Goal: Information Seeking & Learning: Learn about a topic

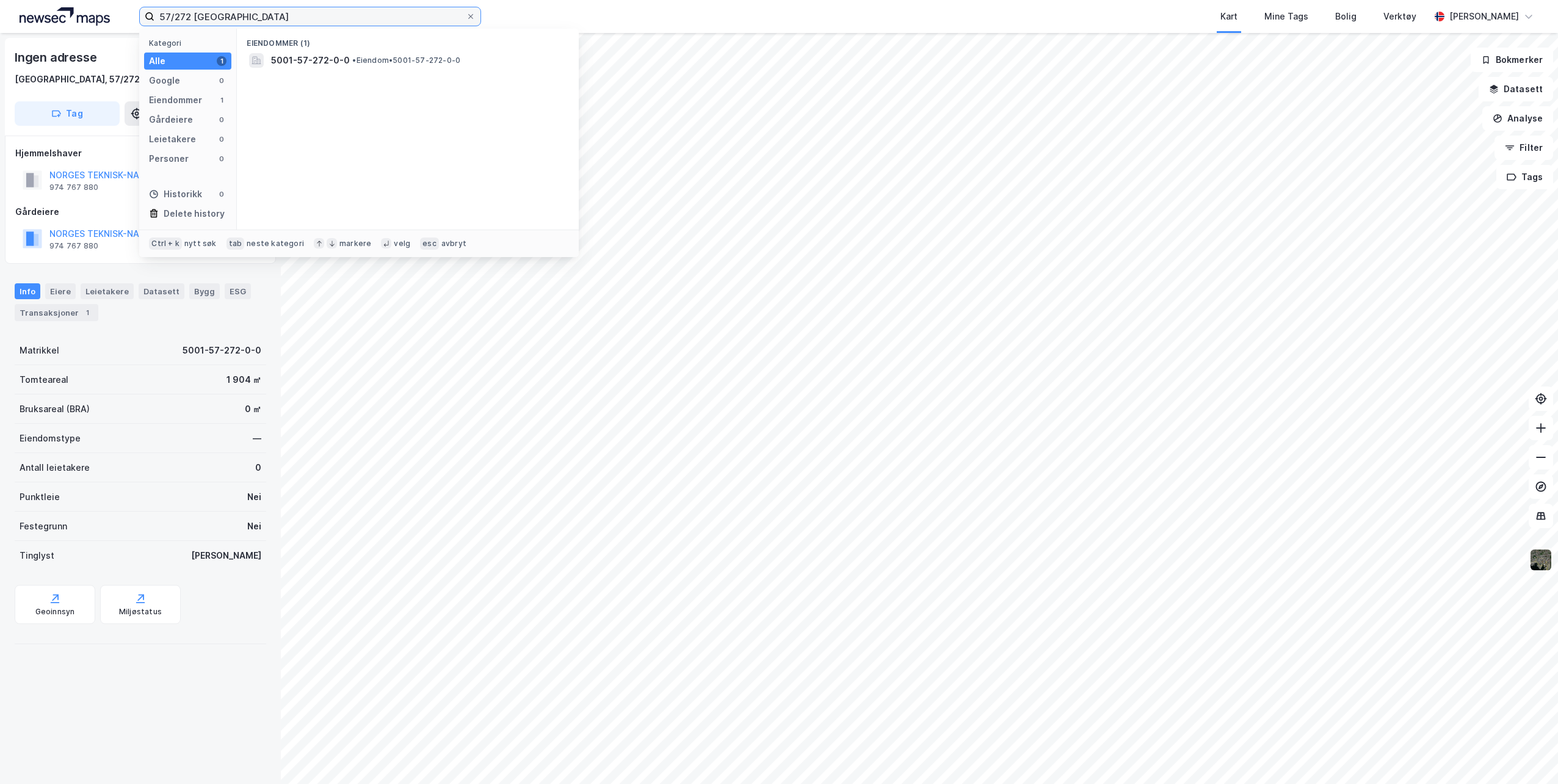
drag, startPoint x: 205, startPoint y: 20, endPoint x: 108, endPoint y: 18, distance: 97.0
click at [108, 18] on div "57/272 Trondheim Kategori Alle 1 Google 0 Eiendommer 1 Gårdeiere 0 Leietakere 0…" at bounding box center [779, 17] width 1558 height 33
click at [353, 64] on span "[STREET_ADDRESS]" at bounding box center [418, 60] width 293 height 15
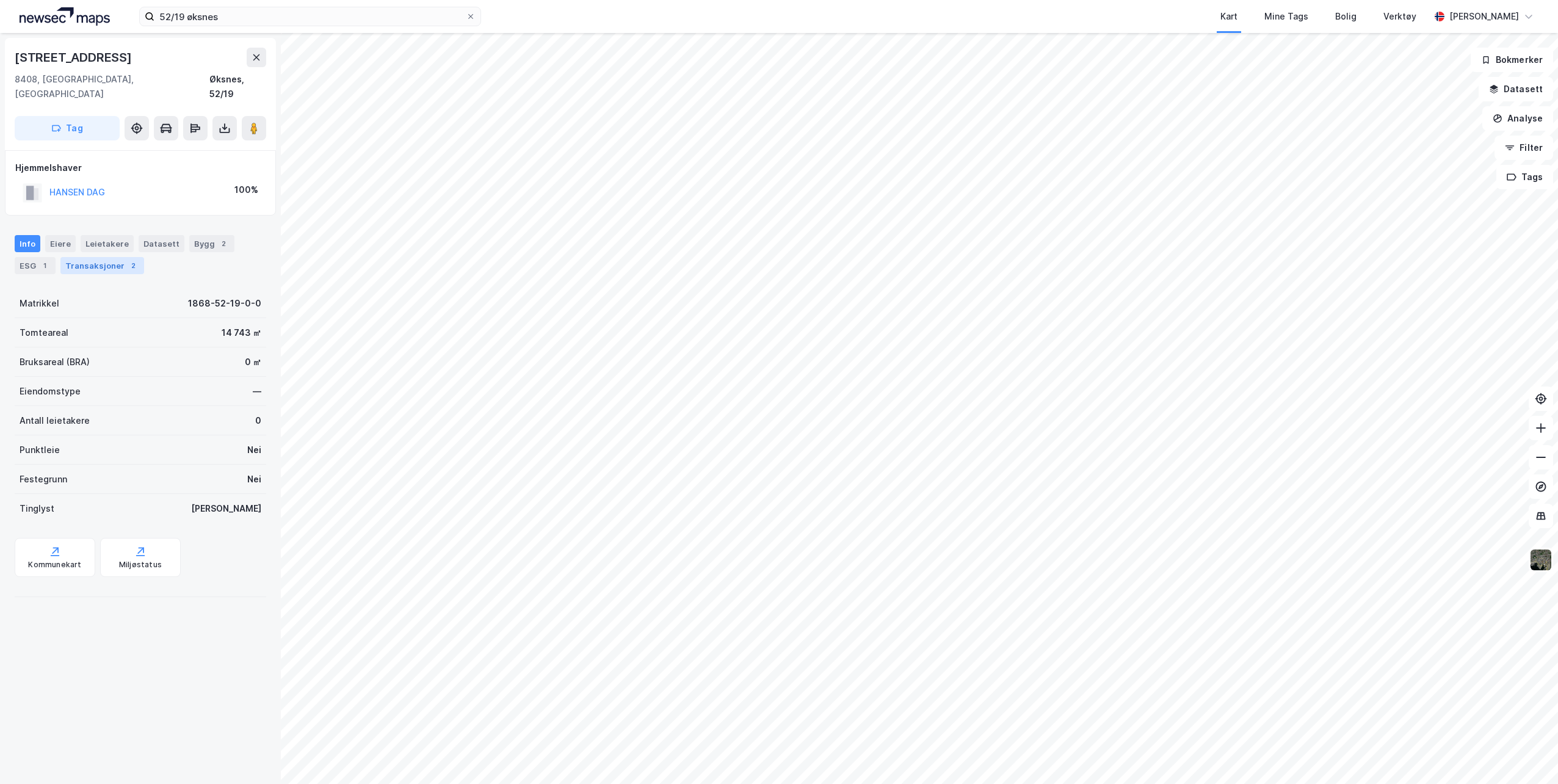
click at [127, 260] on div "2" at bounding box center [133, 265] width 12 height 12
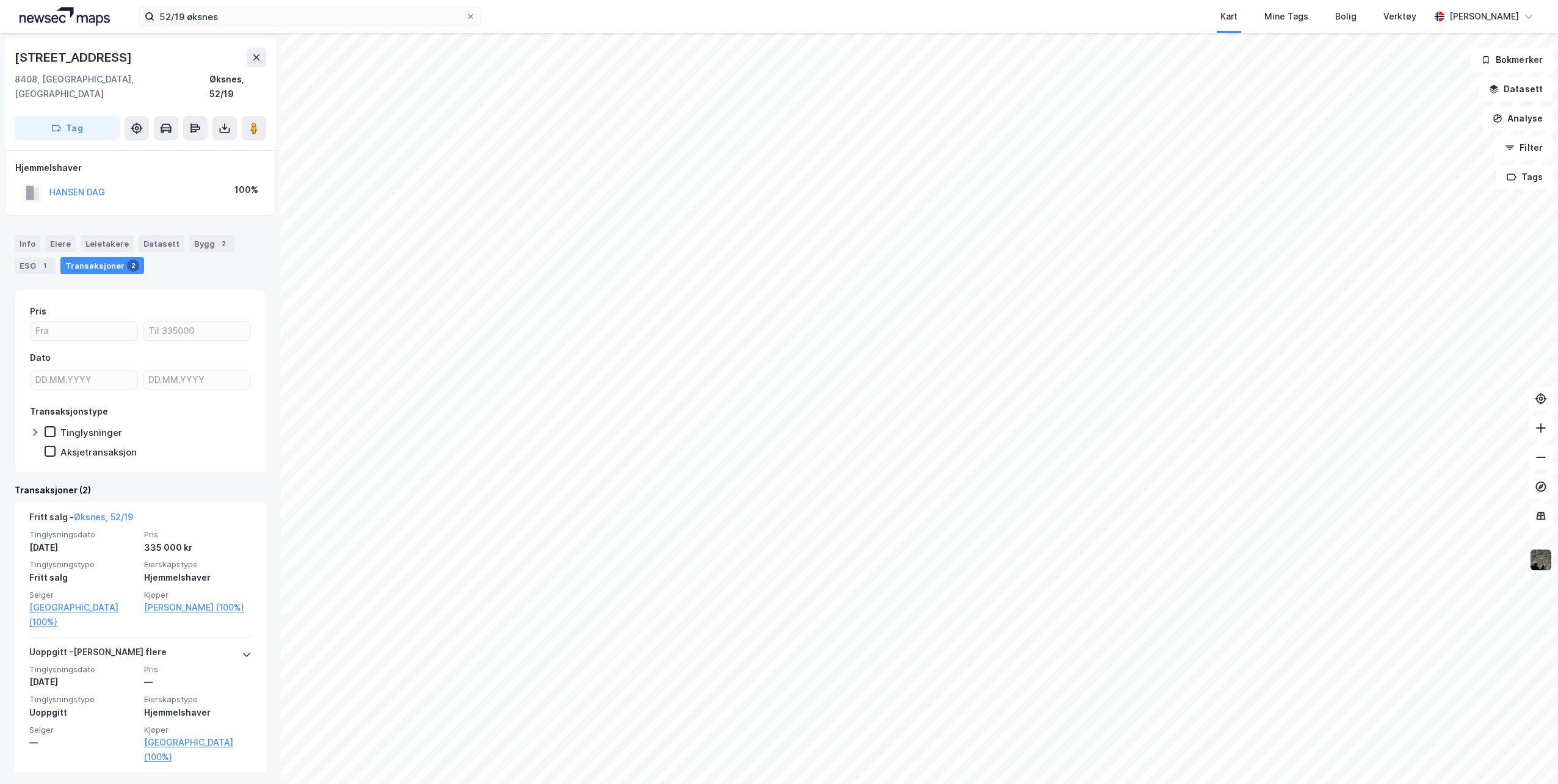
click at [36, 428] on icon at bounding box center [34, 432] width 10 height 10
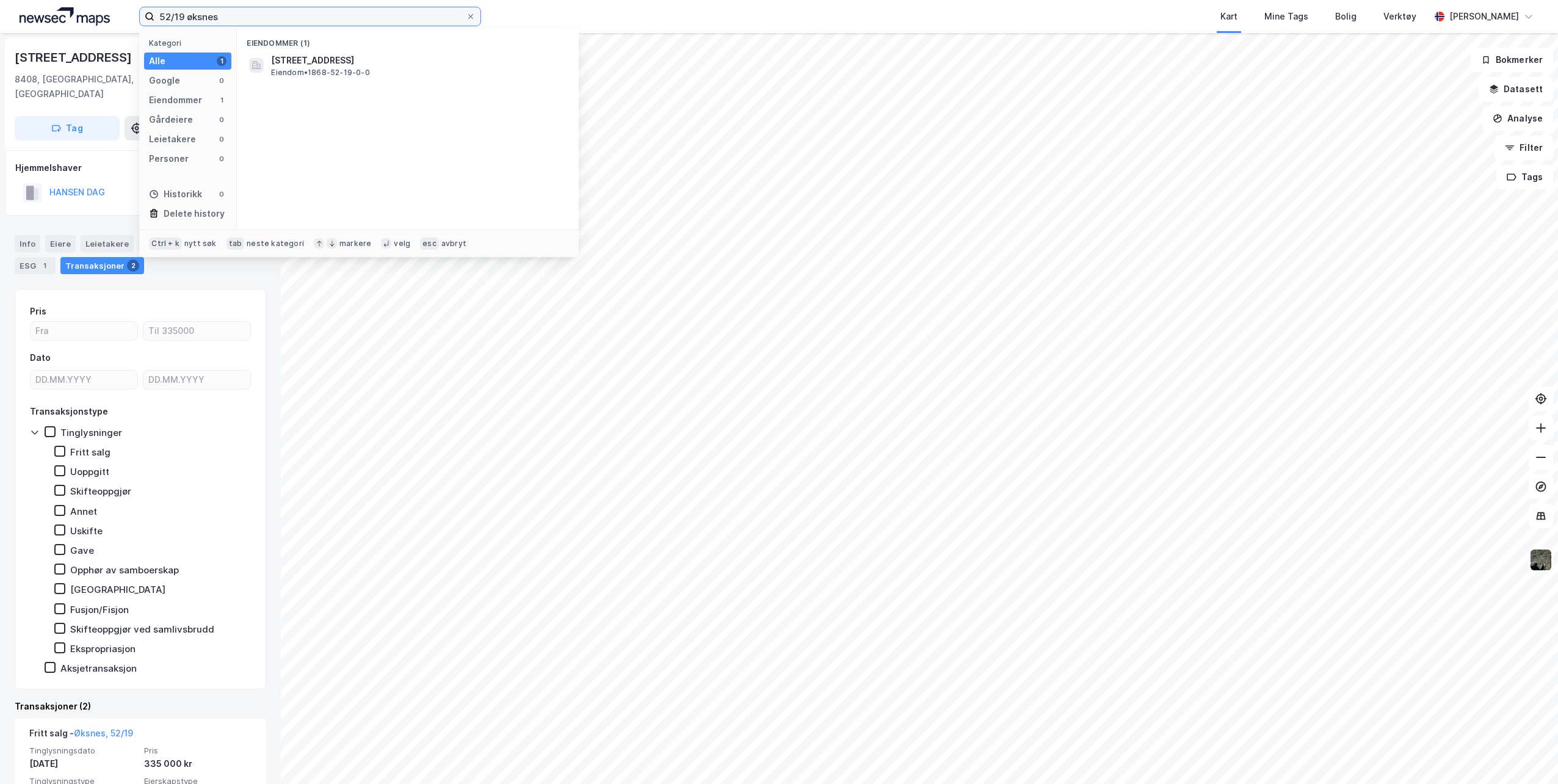
drag, startPoint x: 185, startPoint y: 18, endPoint x: 73, endPoint y: 12, distance: 112.2
click at [73, 12] on div "52/19 øksnes Kategori Alle 1 Google 0 Eiendommer 1 Gårdeiere 0 Leietakere 0 Per…" at bounding box center [779, 17] width 1558 height 33
click at [354, 63] on span "[STREET_ADDRESS]" at bounding box center [312, 60] width 83 height 15
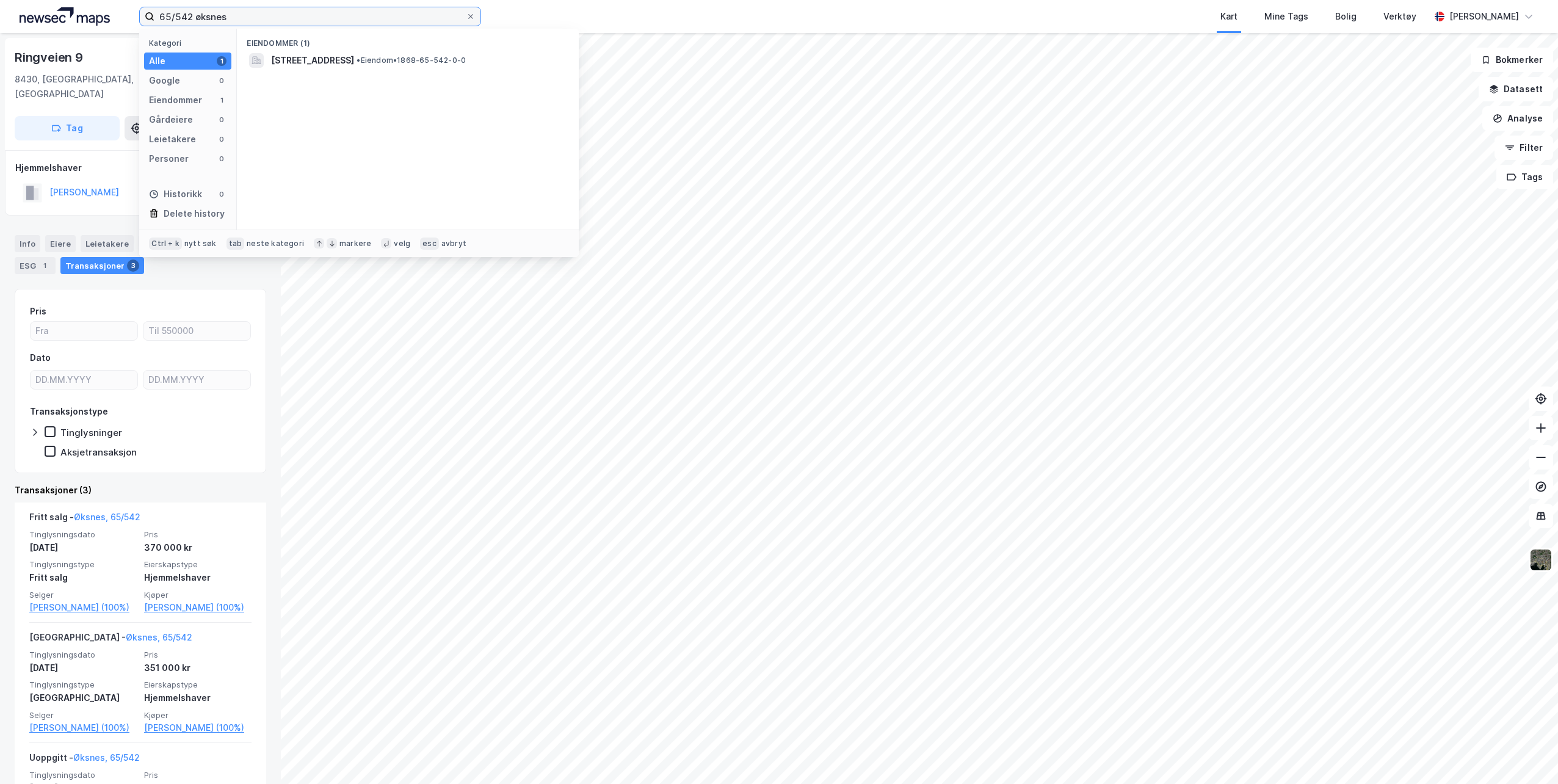
drag, startPoint x: 257, startPoint y: 17, endPoint x: 48, endPoint y: 6, distance: 209.3
click at [48, 6] on div "65/542 øksnes Kategori Alle 1 Google 0 Eiendommer 1 Gårdeiere 0 Leietakere 0 Pe…" at bounding box center [779, 17] width 1558 height 33
click at [368, 67] on span "• Eiendom • 1866-2-52-0-0" at bounding box center [320, 72] width 98 height 10
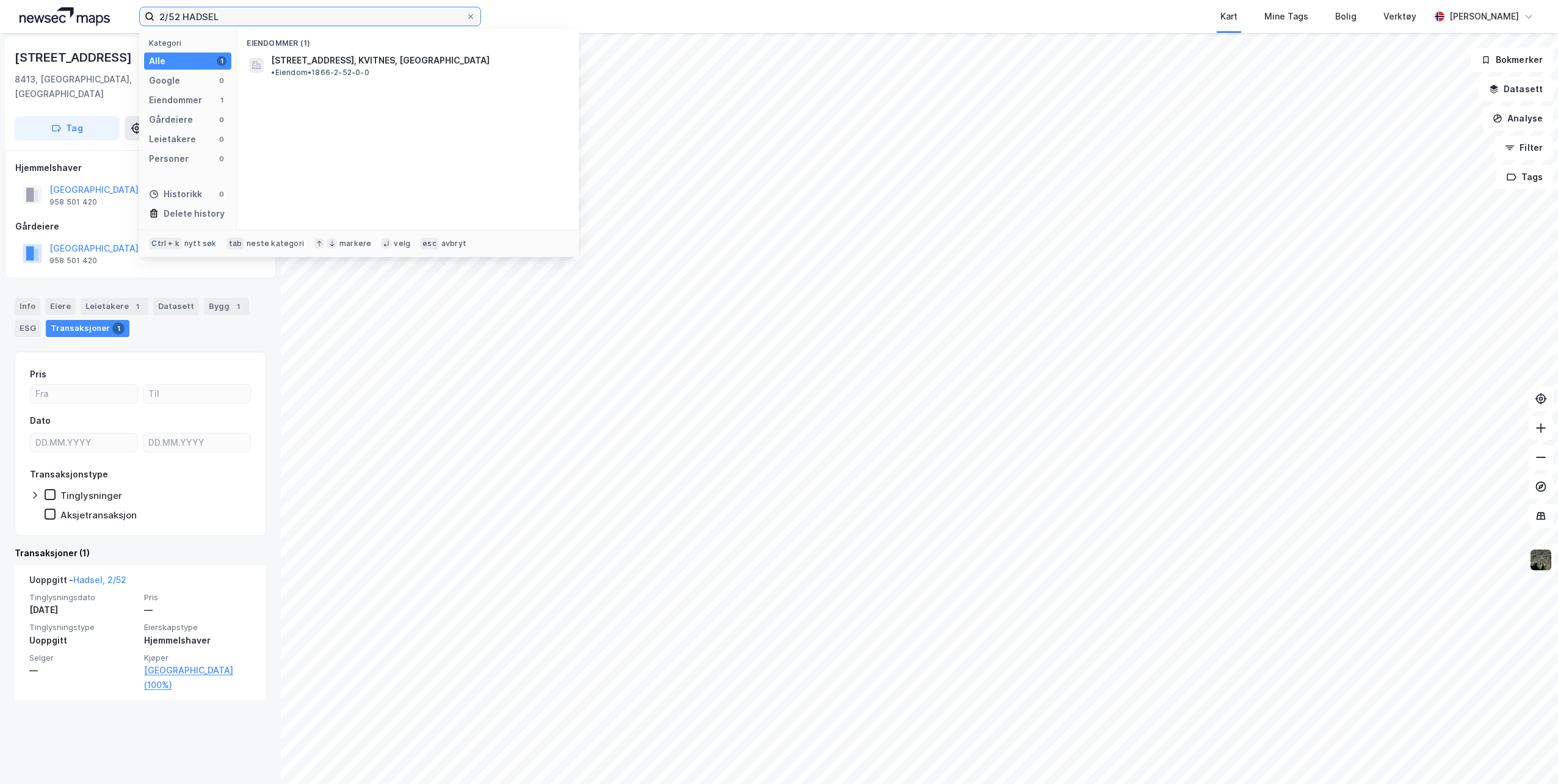
drag, startPoint x: 31, startPoint y: 13, endPoint x: -930, endPoint y: 13, distance: 961.0
click at [0, 13] on html "2/52 HADSEL Kategori Alle 1 Google 0 Eiendommer 1 Gårdeiere 0 Leietakere 0 Pers…" at bounding box center [779, 392] width 1558 height 784
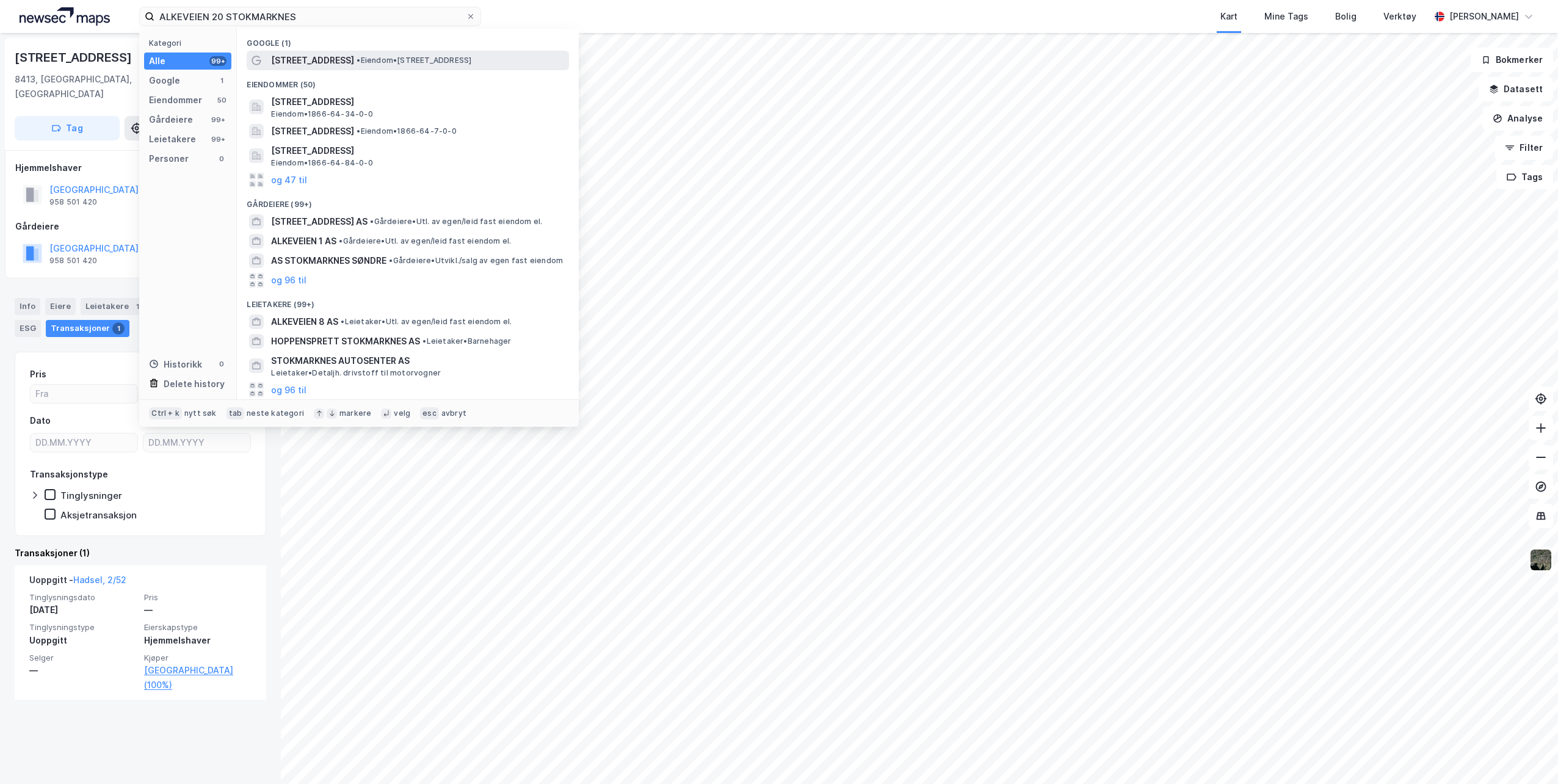
click at [304, 66] on span "[STREET_ADDRESS]" at bounding box center [312, 60] width 83 height 15
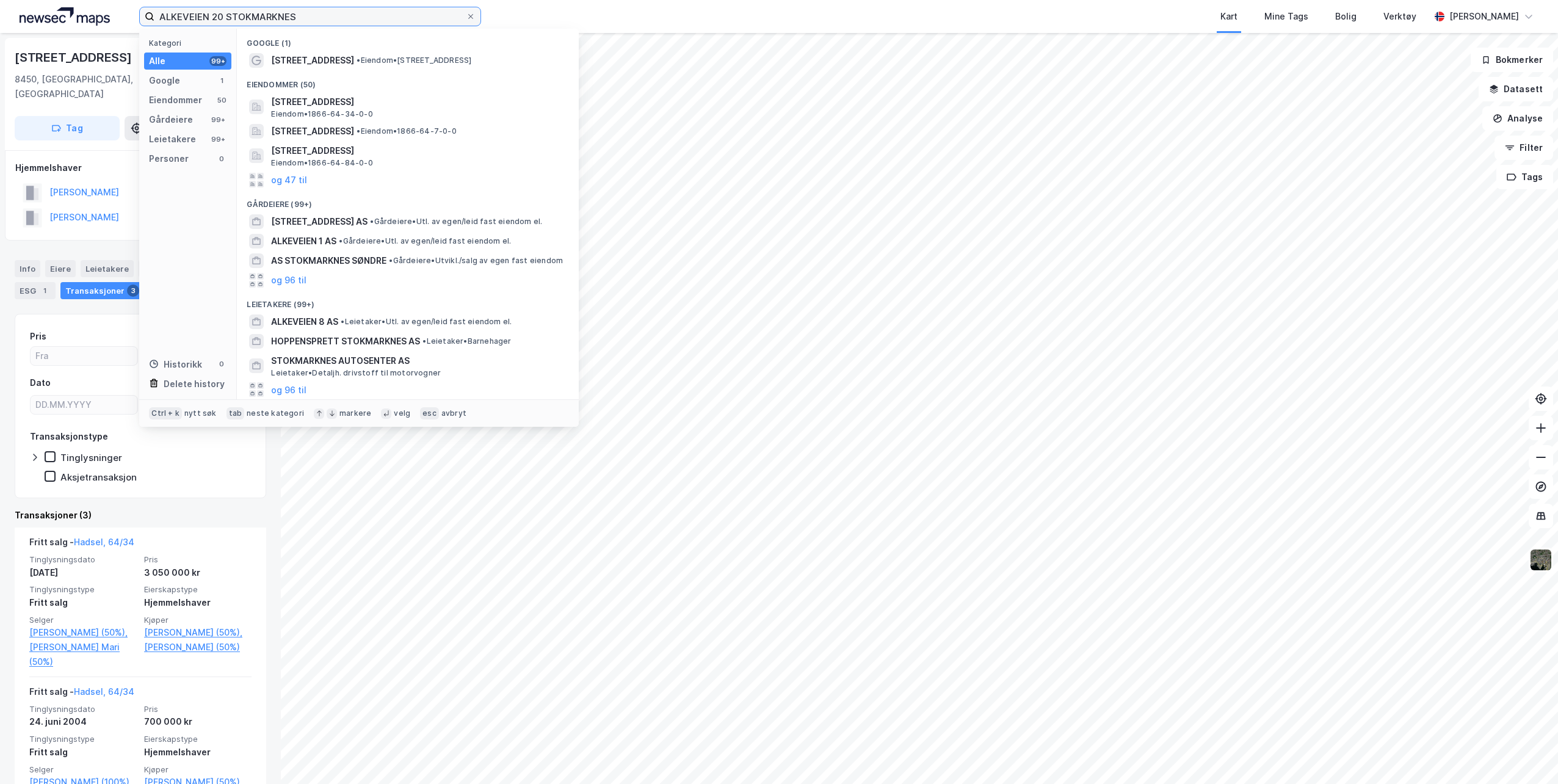
drag, startPoint x: 314, startPoint y: 16, endPoint x: 94, endPoint y: 13, distance: 220.0
click at [94, 13] on div "ALKEVEIEN 20 STOKMARKNES Kategori Alle 99+ Google 1 Eiendommer 50 Gårdeiere 99+…" at bounding box center [779, 17] width 1558 height 33
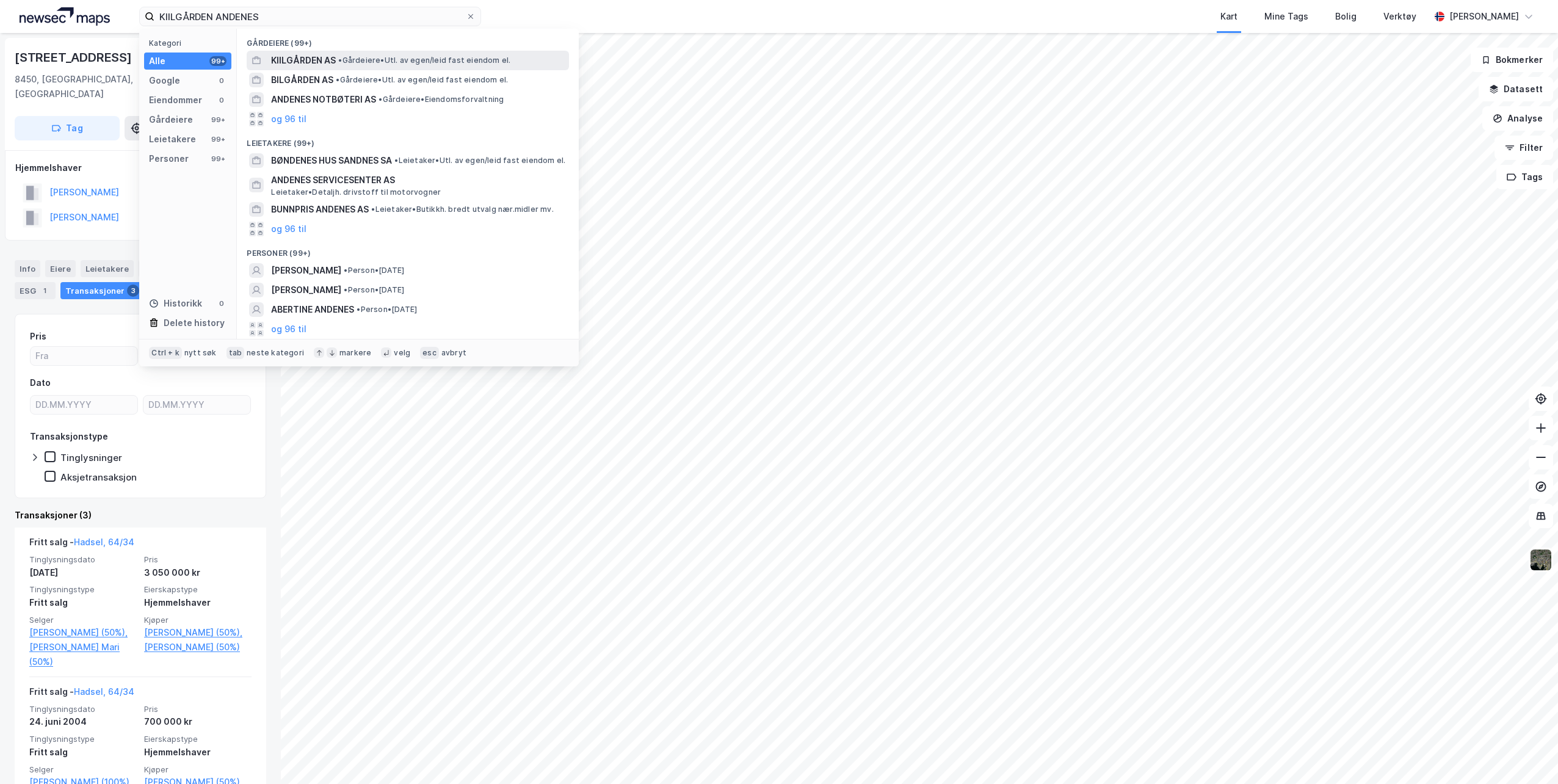
click at [394, 59] on span "• Gårdeiere • Utl. av egen/leid fast eiendom el." at bounding box center [425, 60] width 172 height 10
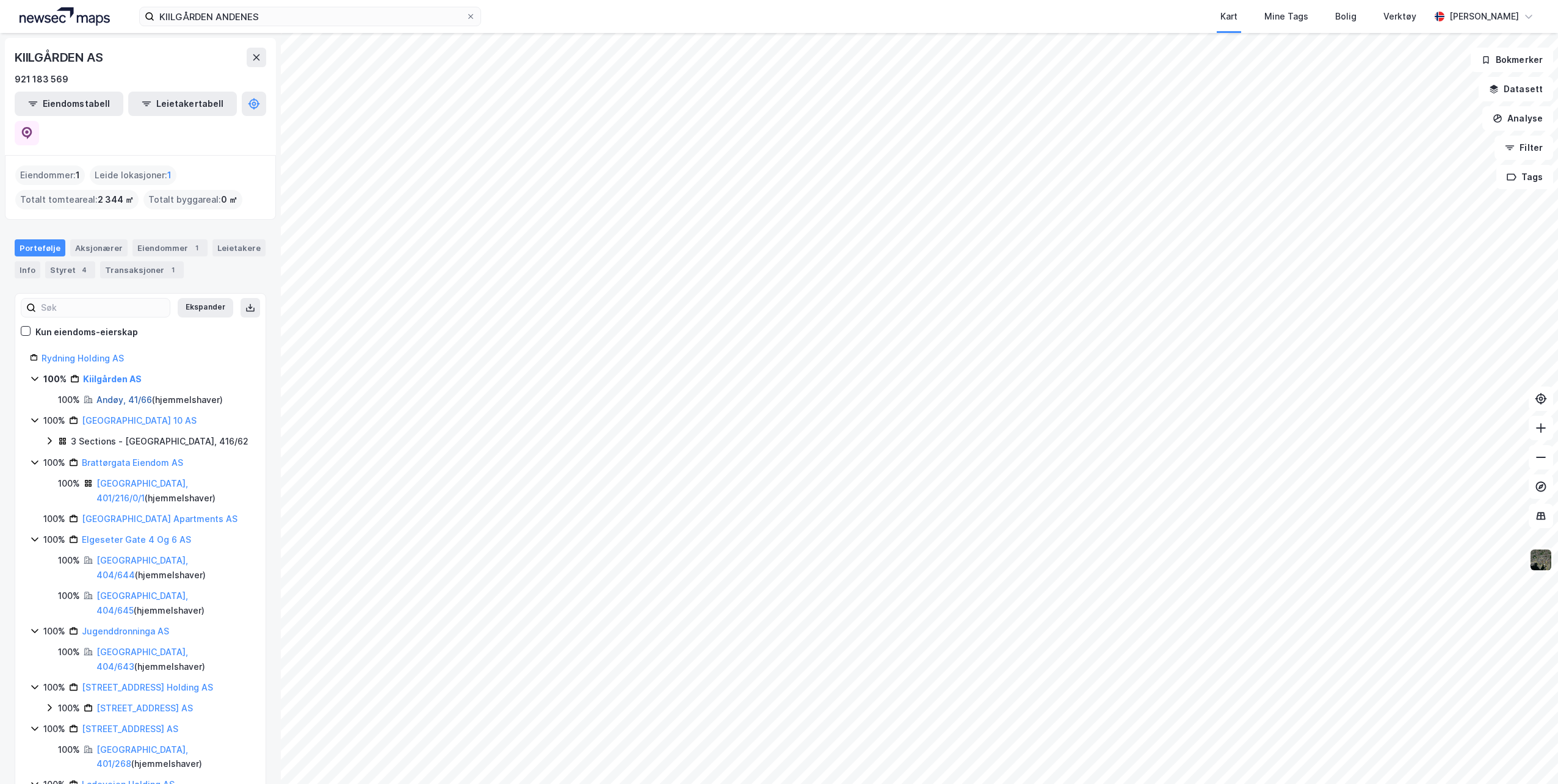
click at [139, 395] on link "Andøy, 41/66" at bounding box center [124, 400] width 55 height 10
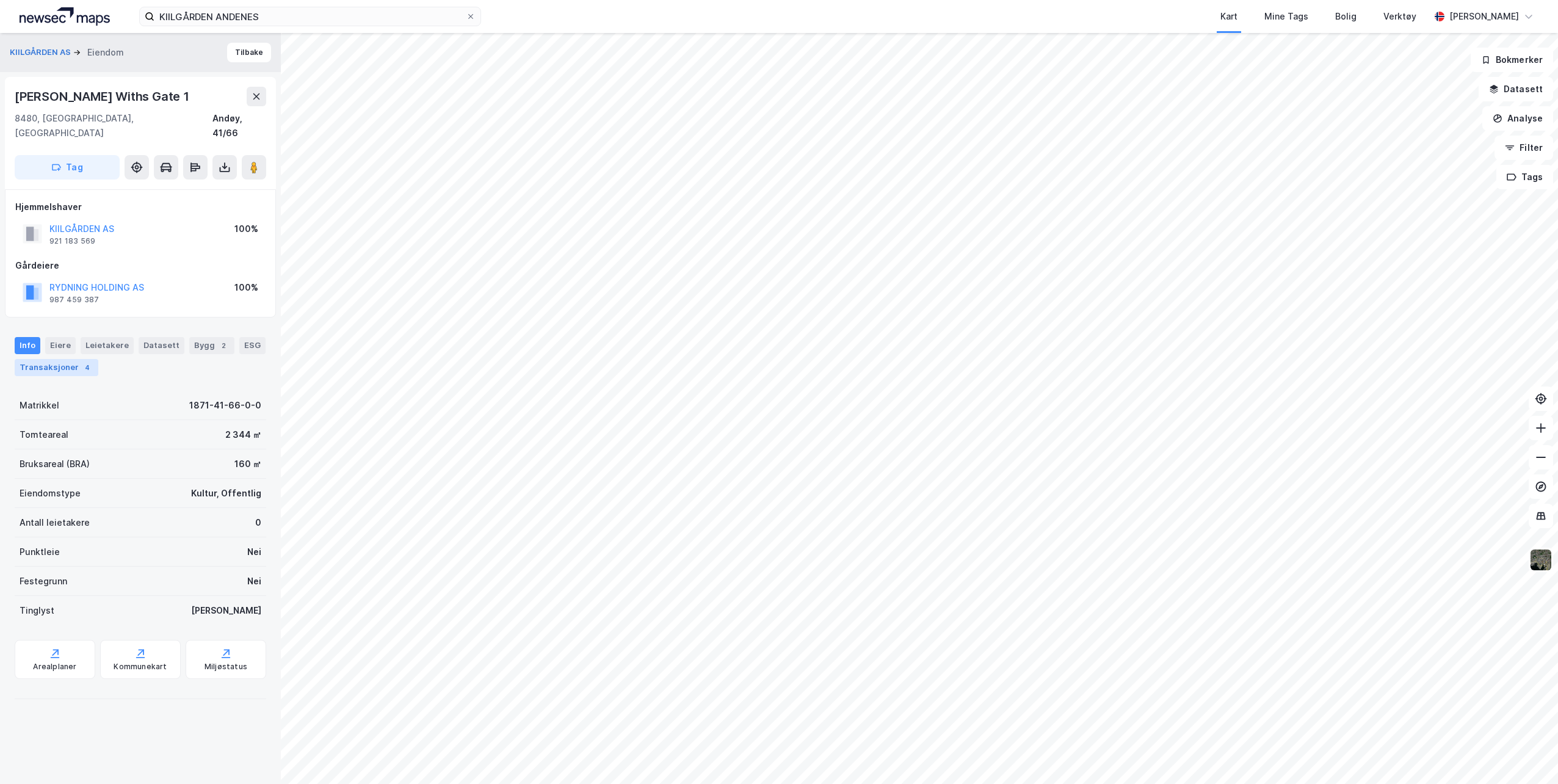
click at [64, 359] on div "Transaksjoner 4" at bounding box center [56, 367] width 83 height 17
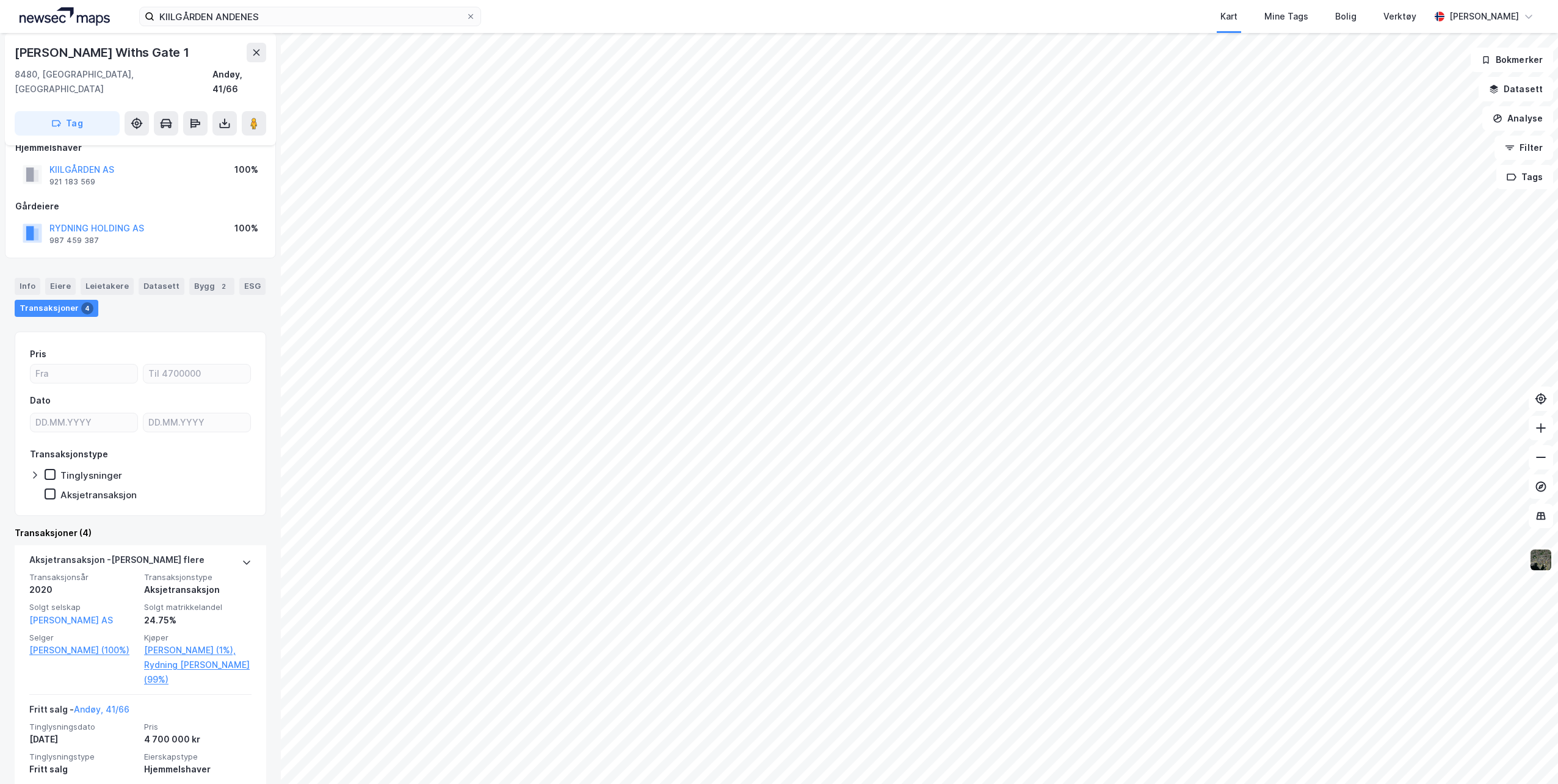
scroll to position [183, 0]
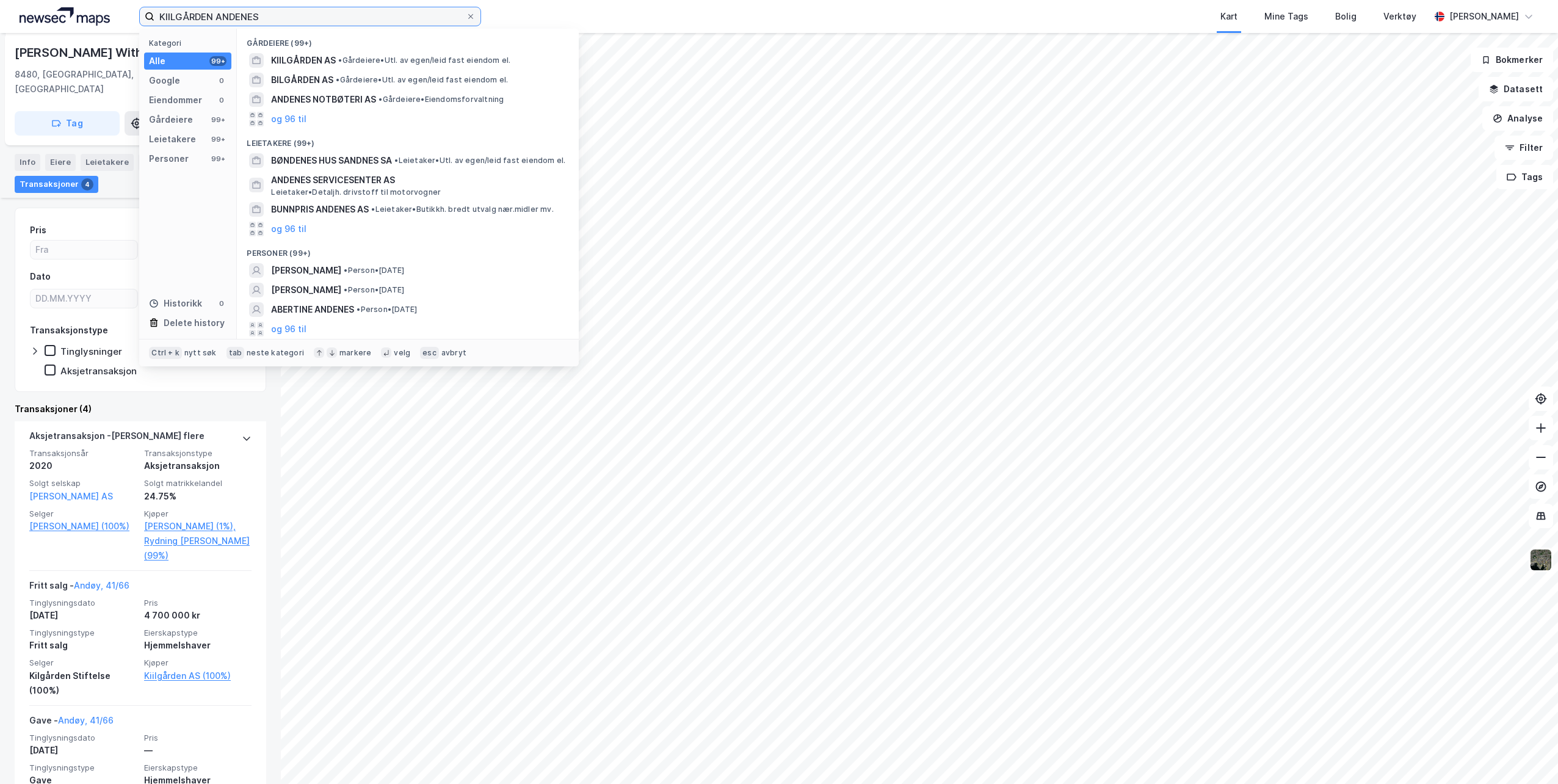
drag, startPoint x: 280, startPoint y: 14, endPoint x: 88, endPoint y: 23, distance: 192.2
click at [88, 23] on div "KIILGÅRDEN ANDENES Kategori Alle 99+ Google 0 Eiendommer 0 Gårdeiere 99+ Leieta…" at bounding box center [779, 17] width 1558 height 33
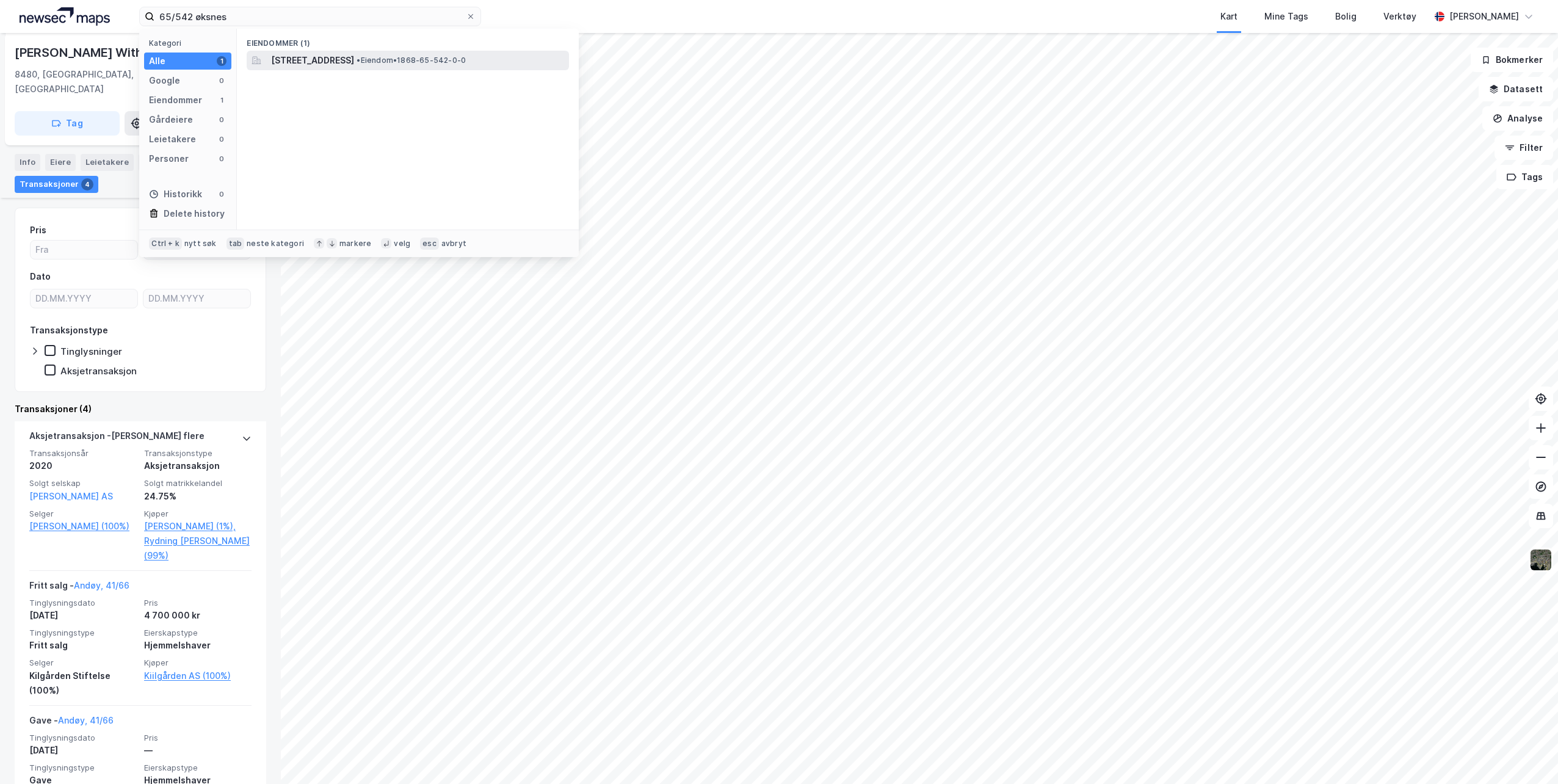
click at [339, 60] on span "[STREET_ADDRESS]" at bounding box center [312, 60] width 83 height 15
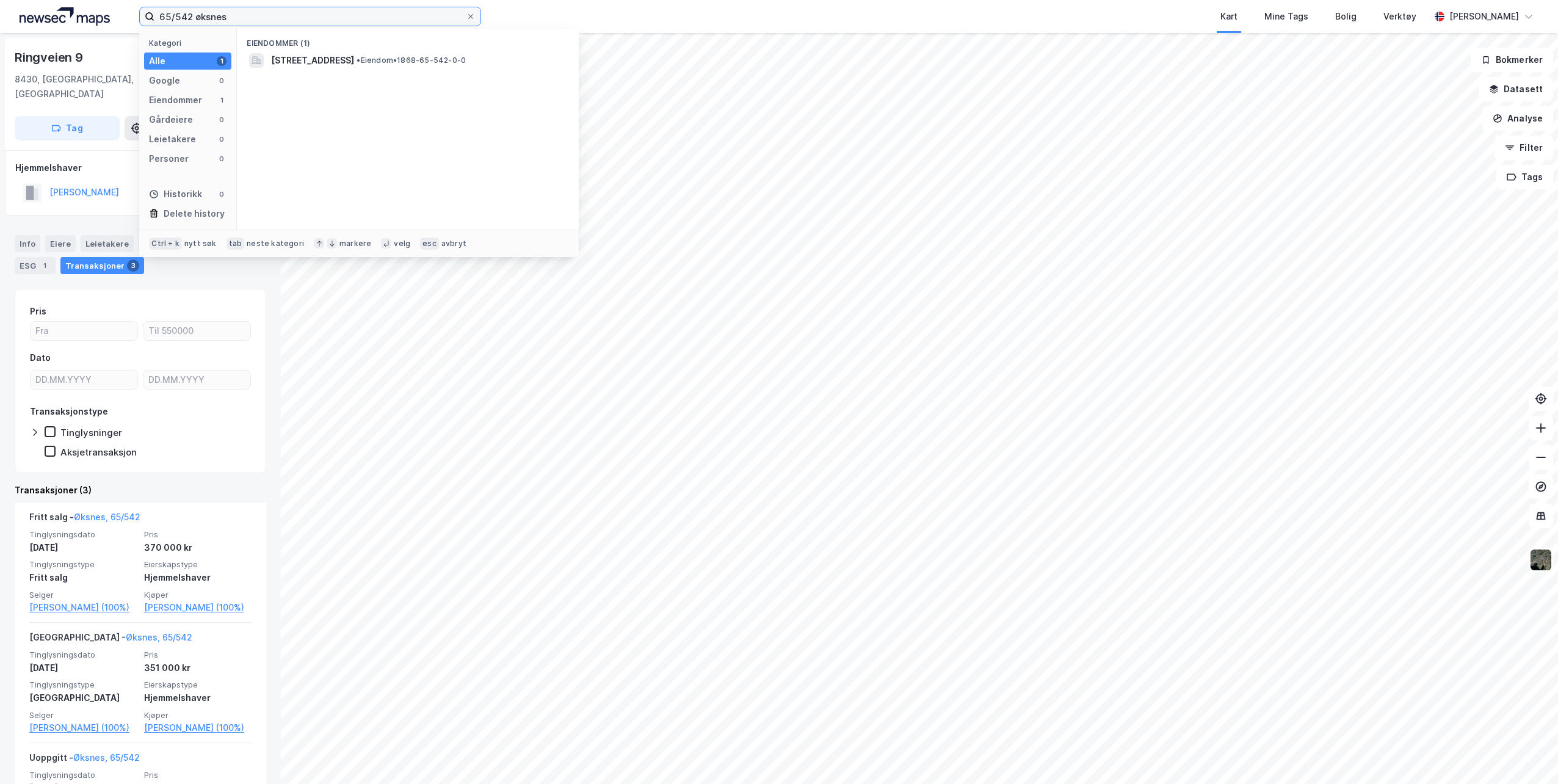
drag, startPoint x: 232, startPoint y: 22, endPoint x: 104, endPoint y: 17, distance: 128.1
click at [104, 17] on div "65/542 øksnes Kategori Alle 1 Google 0 Eiendommer 1 Gårdeiere 0 Leietakere 0 Pe…" at bounding box center [779, 17] width 1558 height 33
click at [402, 60] on span "[STREET_ADDRESS], KVITNES, [GEOGRAPHIC_DATA]" at bounding box center [380, 60] width 218 height 15
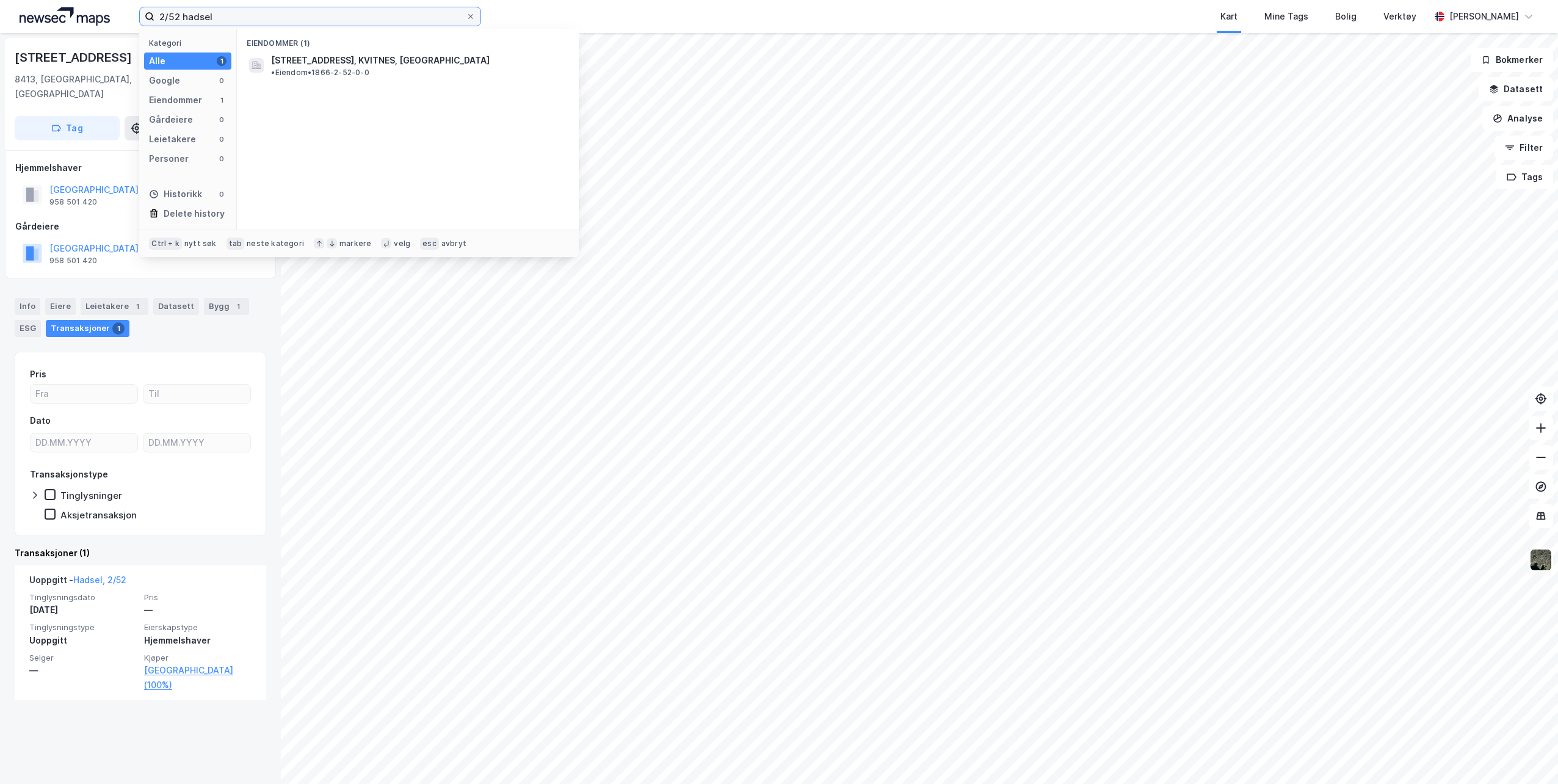
drag, startPoint x: 246, startPoint y: 13, endPoint x: 41, endPoint y: 19, distance: 205.1
click at [41, 19] on div "2/52 hadsel Kategori Alle 1 Google 0 Eiendommer 1 Gårdeiere 0 Leietakere 0 Pers…" at bounding box center [779, 17] width 1558 height 33
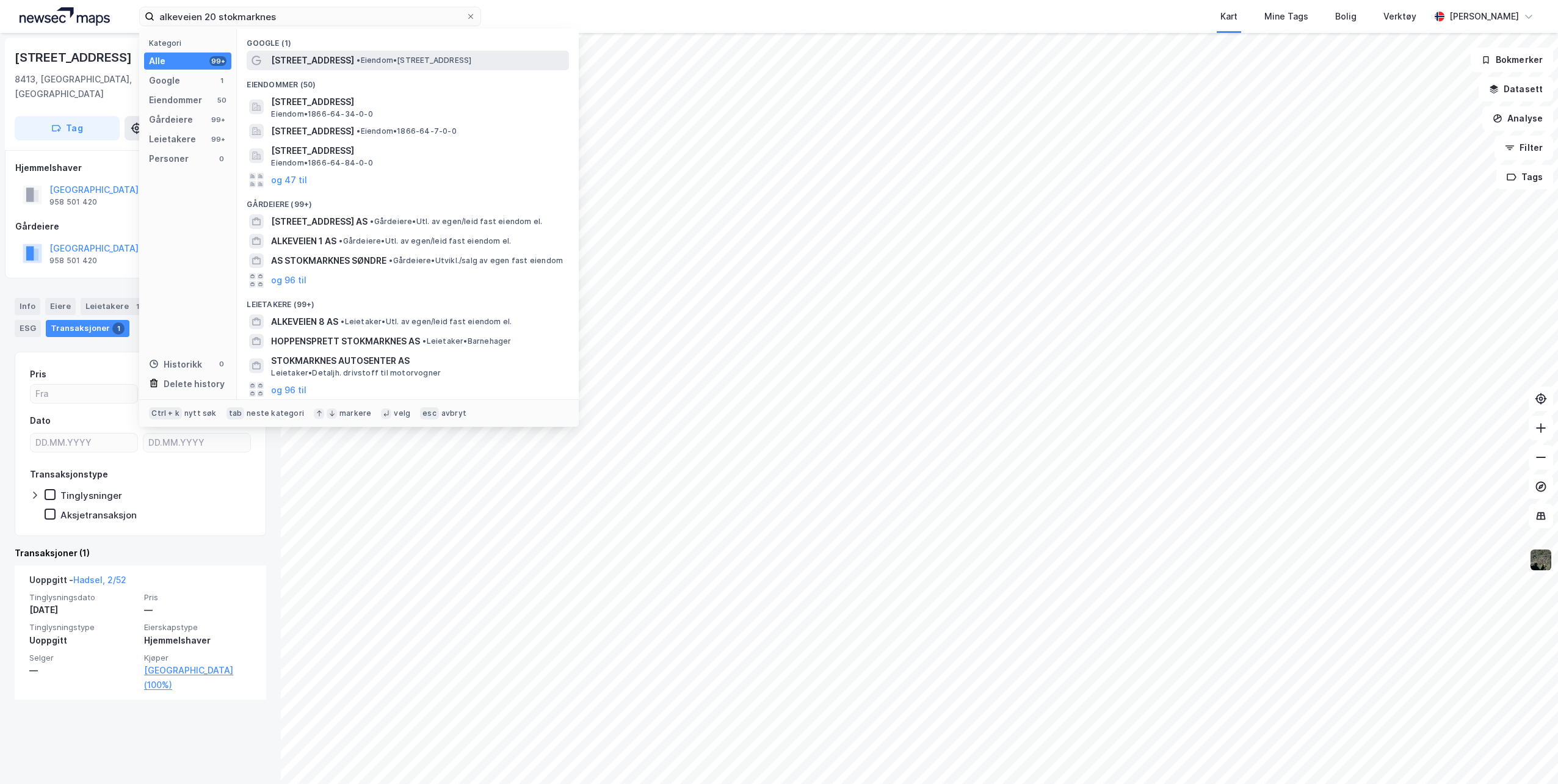
click at [392, 61] on span "• Eiendom • [STREET_ADDRESS]" at bounding box center [414, 60] width 115 height 10
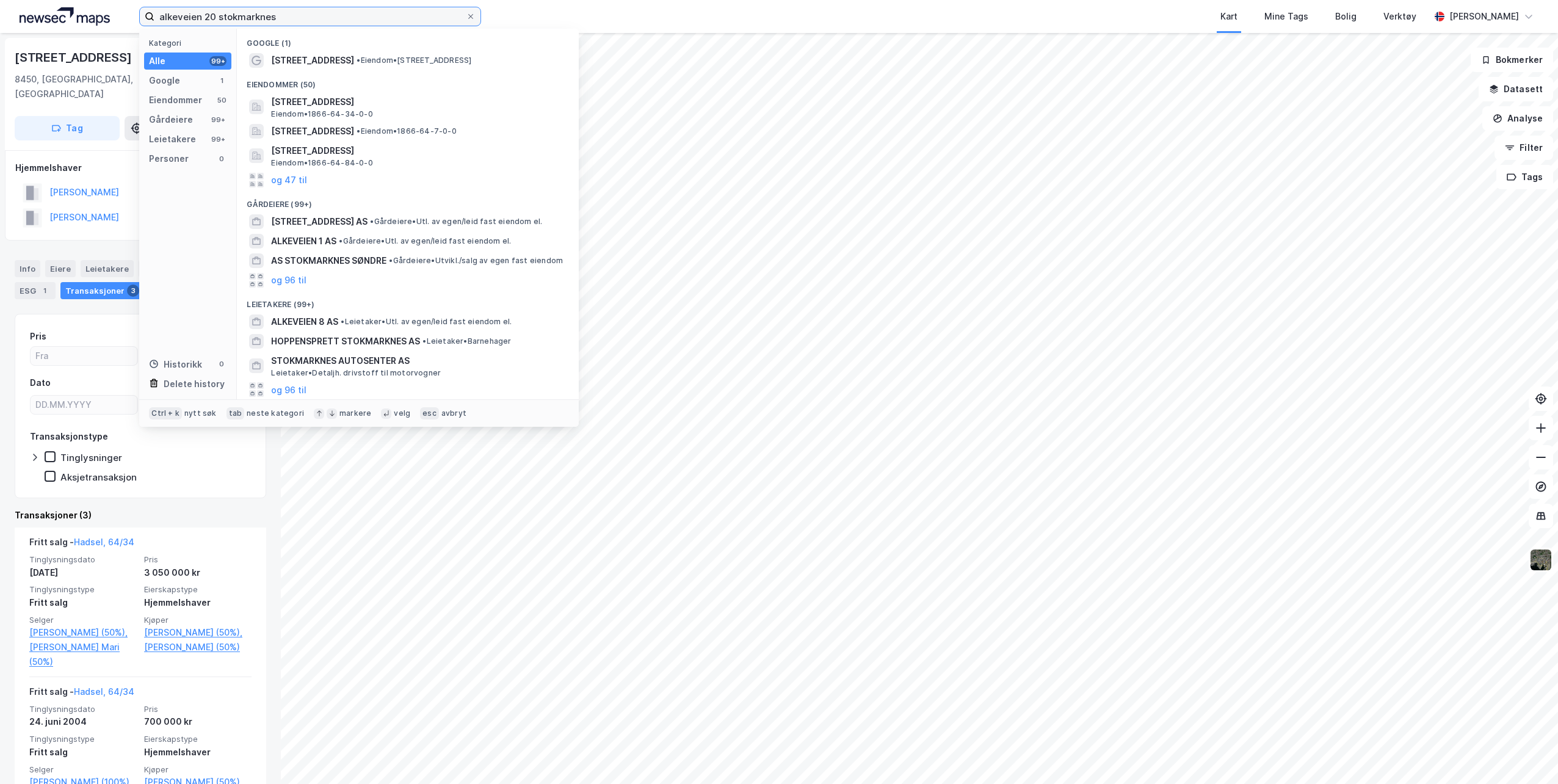
drag, startPoint x: 116, startPoint y: 24, endPoint x: 7, endPoint y: 0, distance: 111.6
click at [7, 0] on div "alkeveien 20 stokmarknes Kategori Alle 99+ Google 1 Eiendommer 50 Gårdeiere 99+…" at bounding box center [779, 17] width 1558 height 33
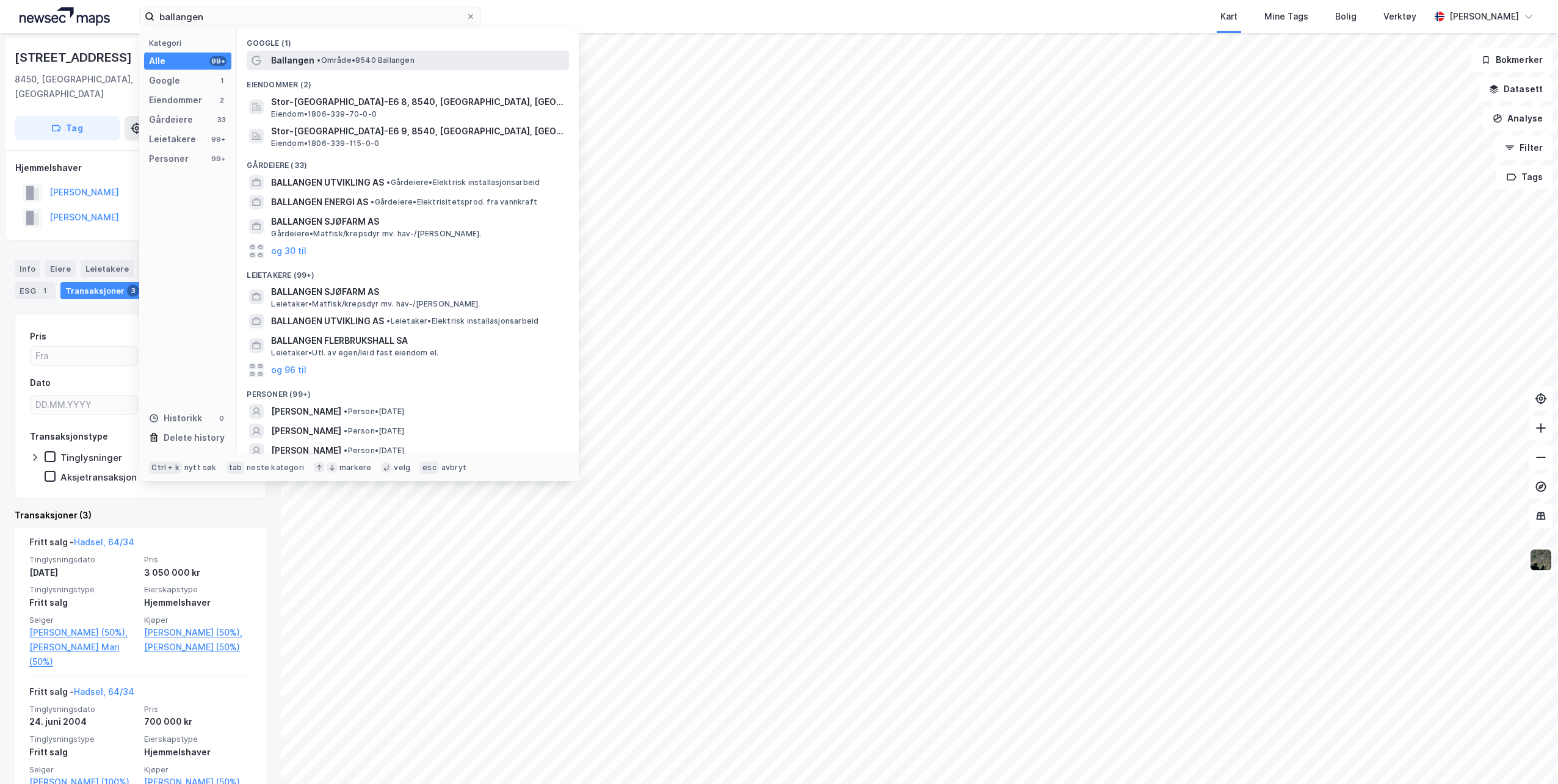
click at [332, 57] on span "• Område • 8540 [GEOGRAPHIC_DATA]" at bounding box center [365, 60] width 97 height 10
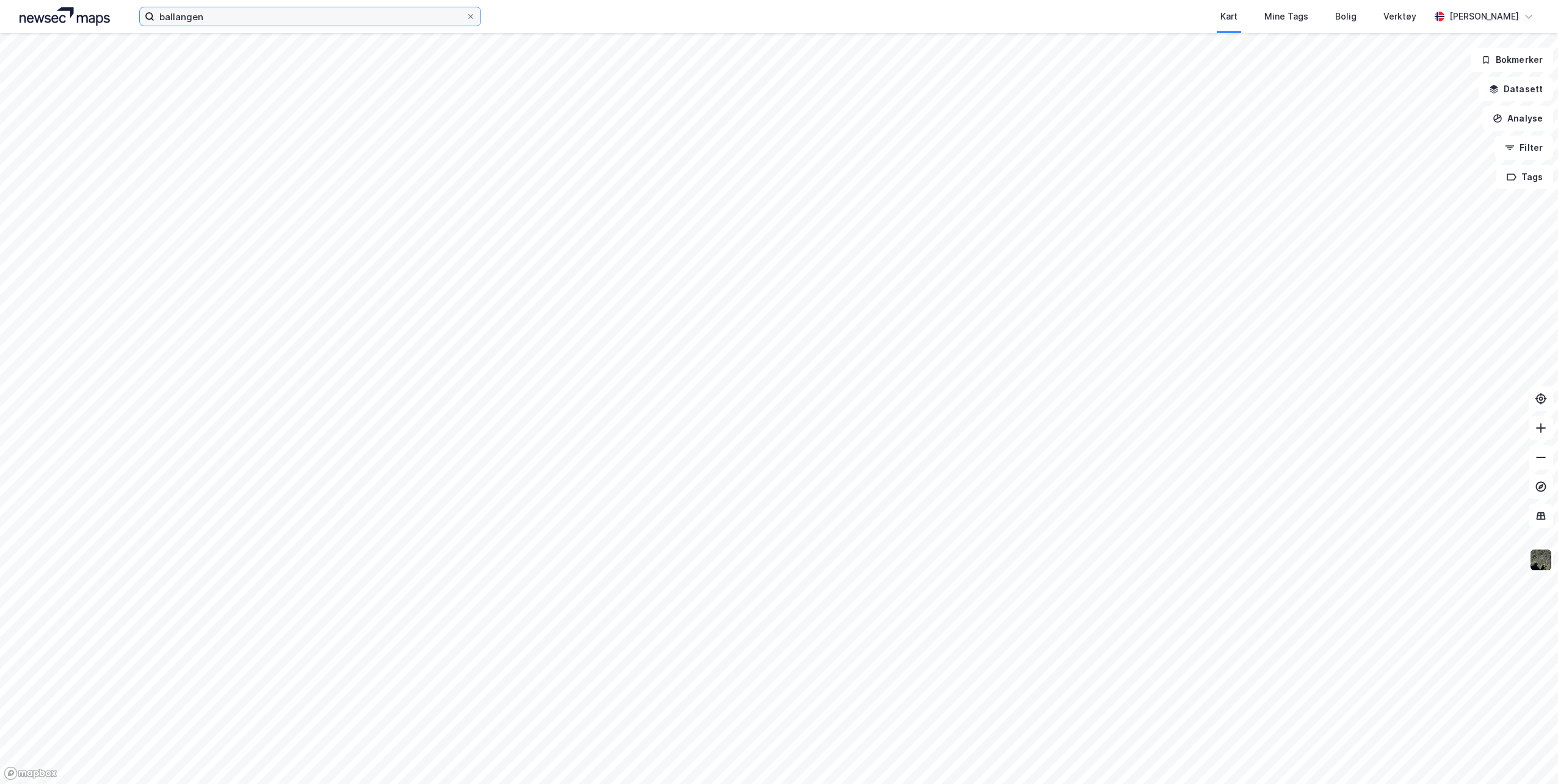
click at [159, 17] on input "ballangen" at bounding box center [310, 17] width 311 height 18
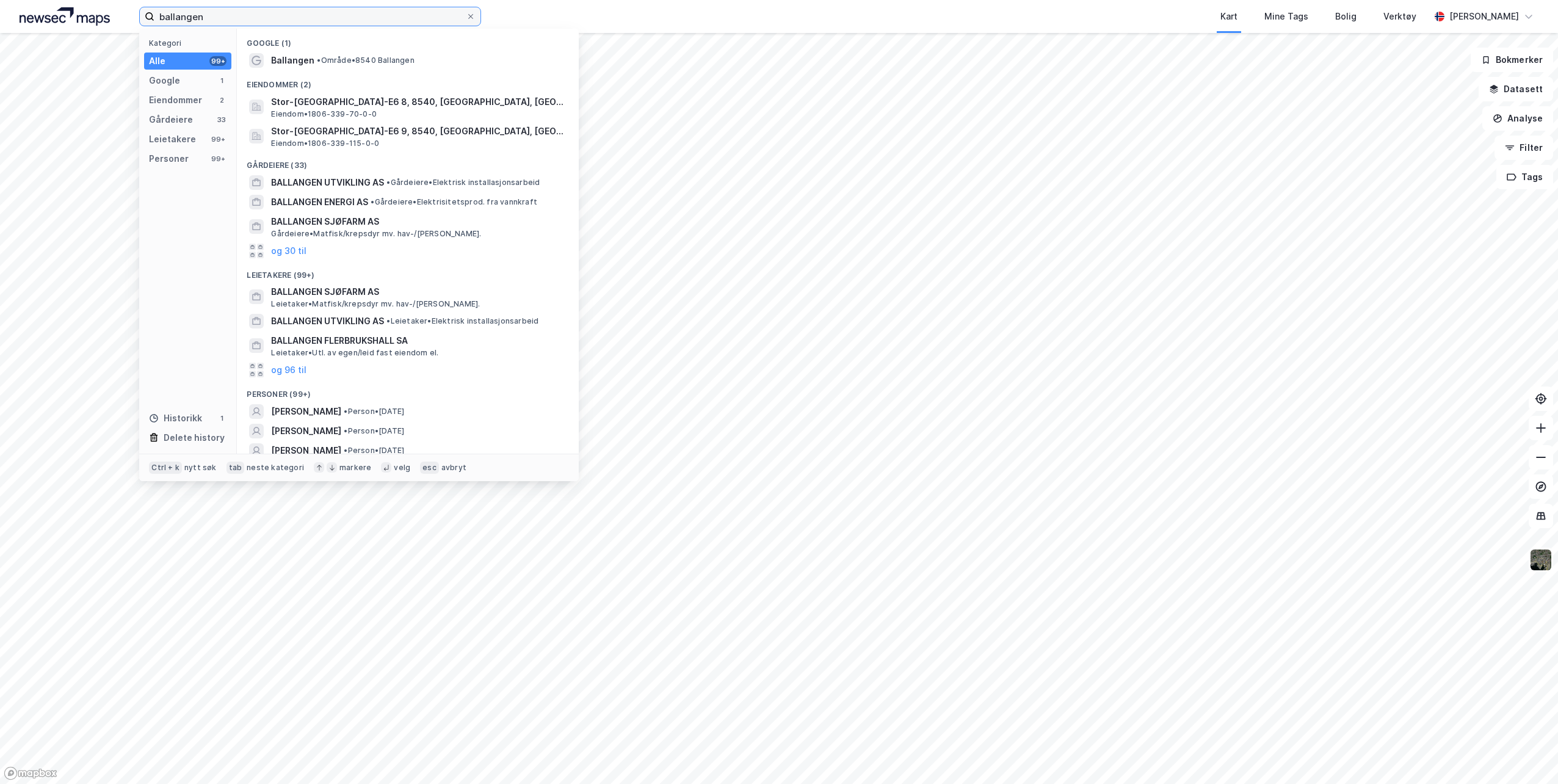
click at [160, 17] on input "ballangen" at bounding box center [310, 17] width 311 height 18
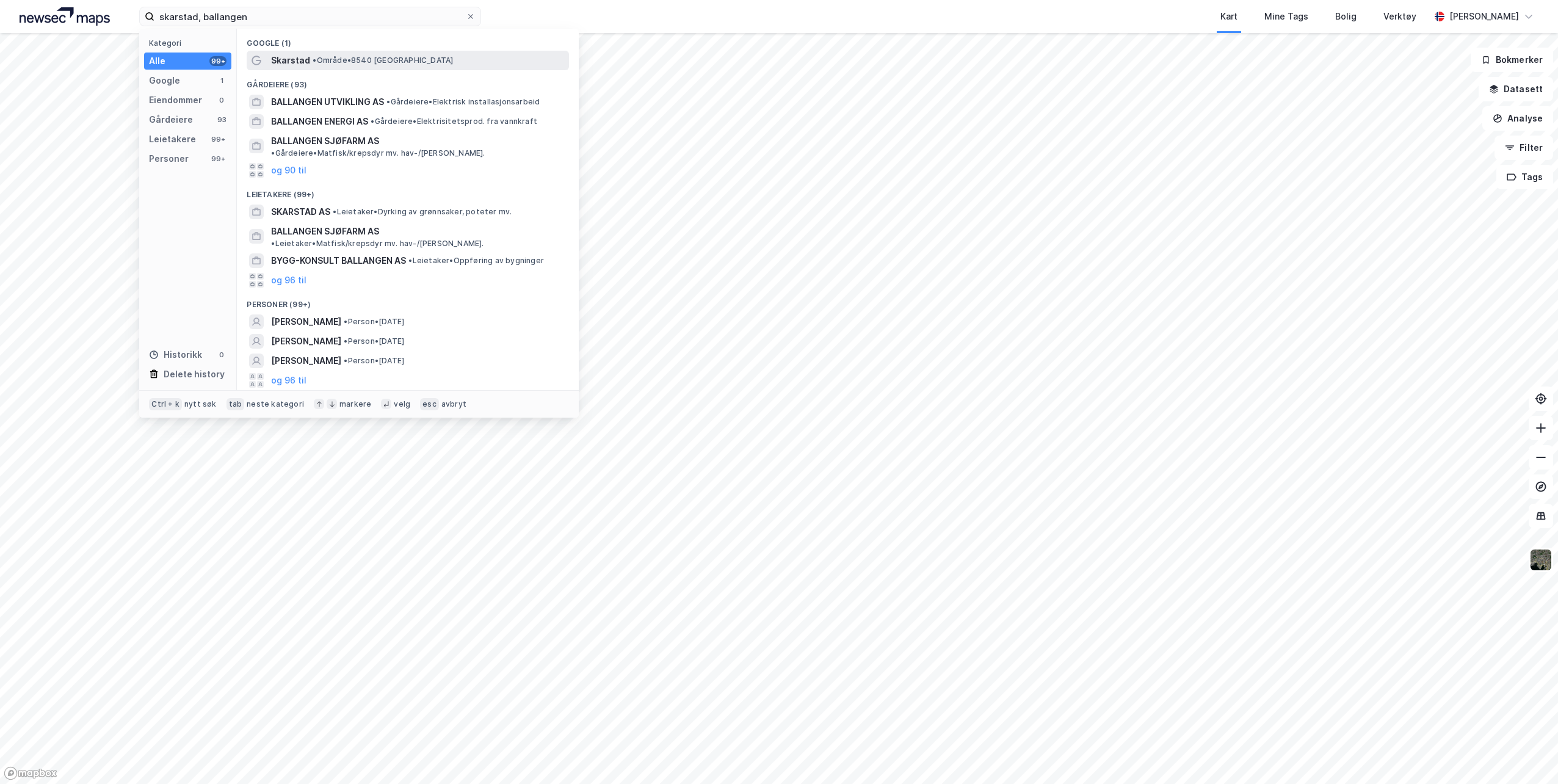
click at [353, 58] on span "• Område • 8540 [GEOGRAPHIC_DATA]" at bounding box center [382, 60] width 141 height 10
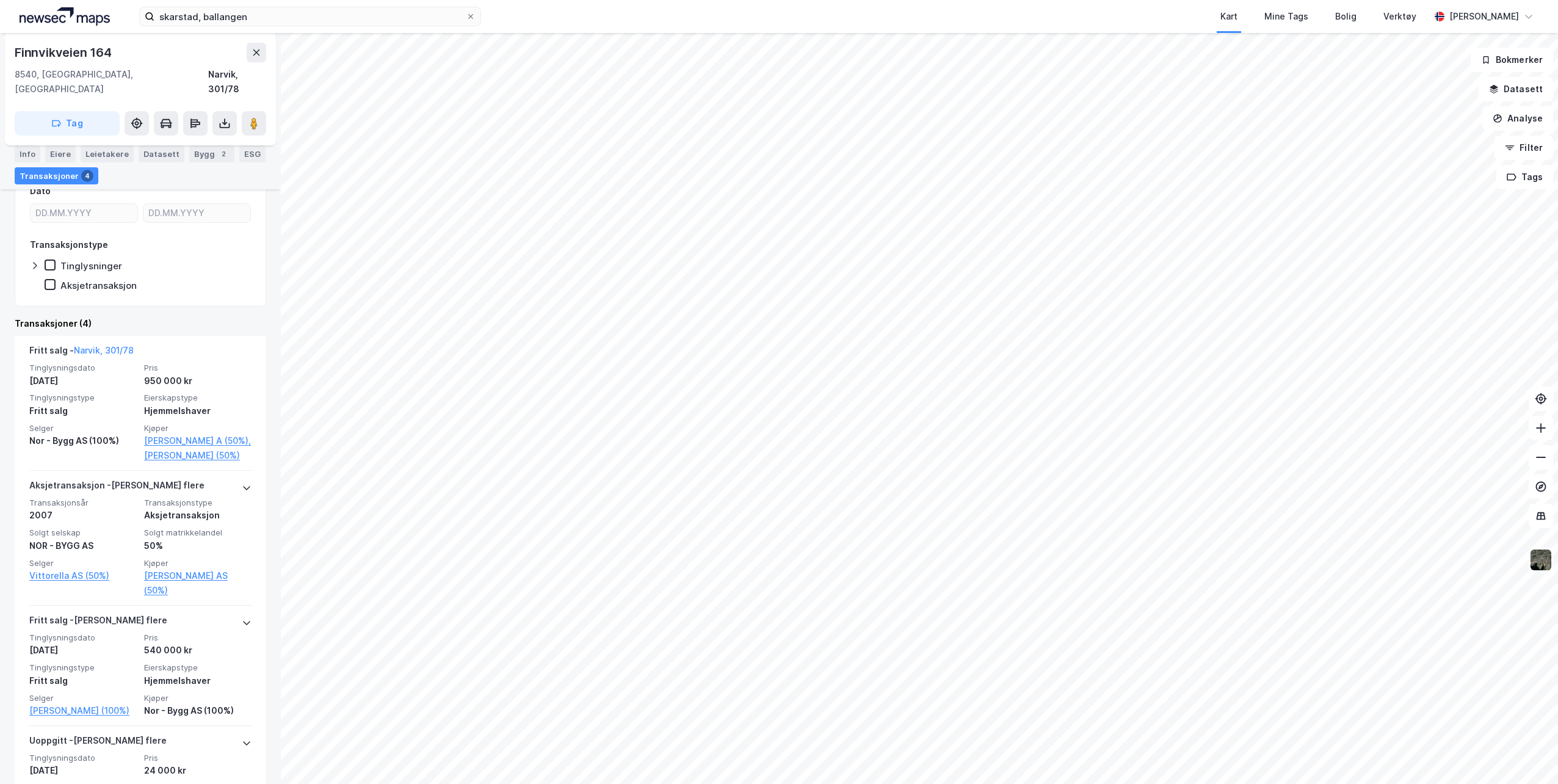
scroll to position [268, 0]
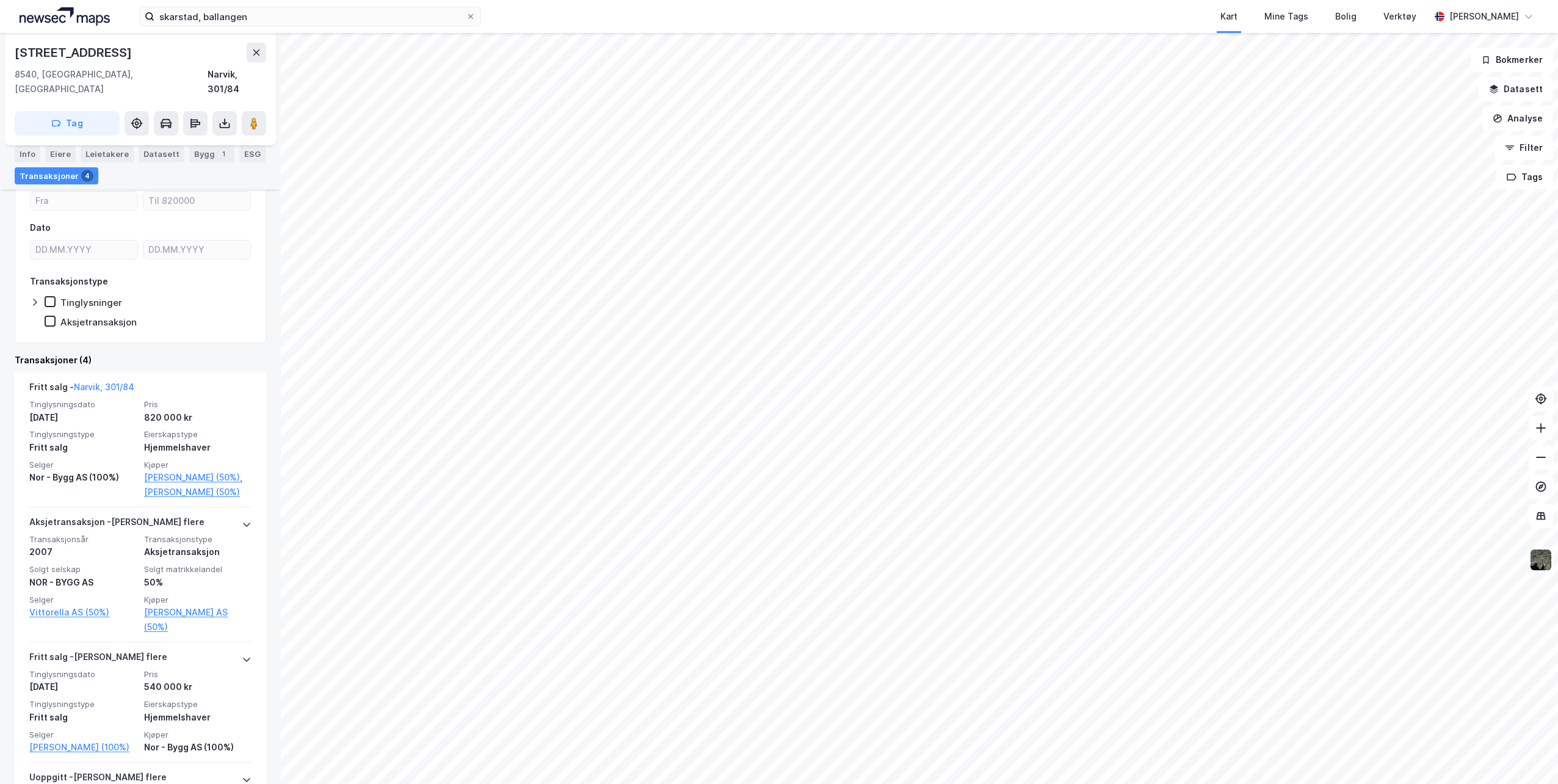
scroll to position [183, 0]
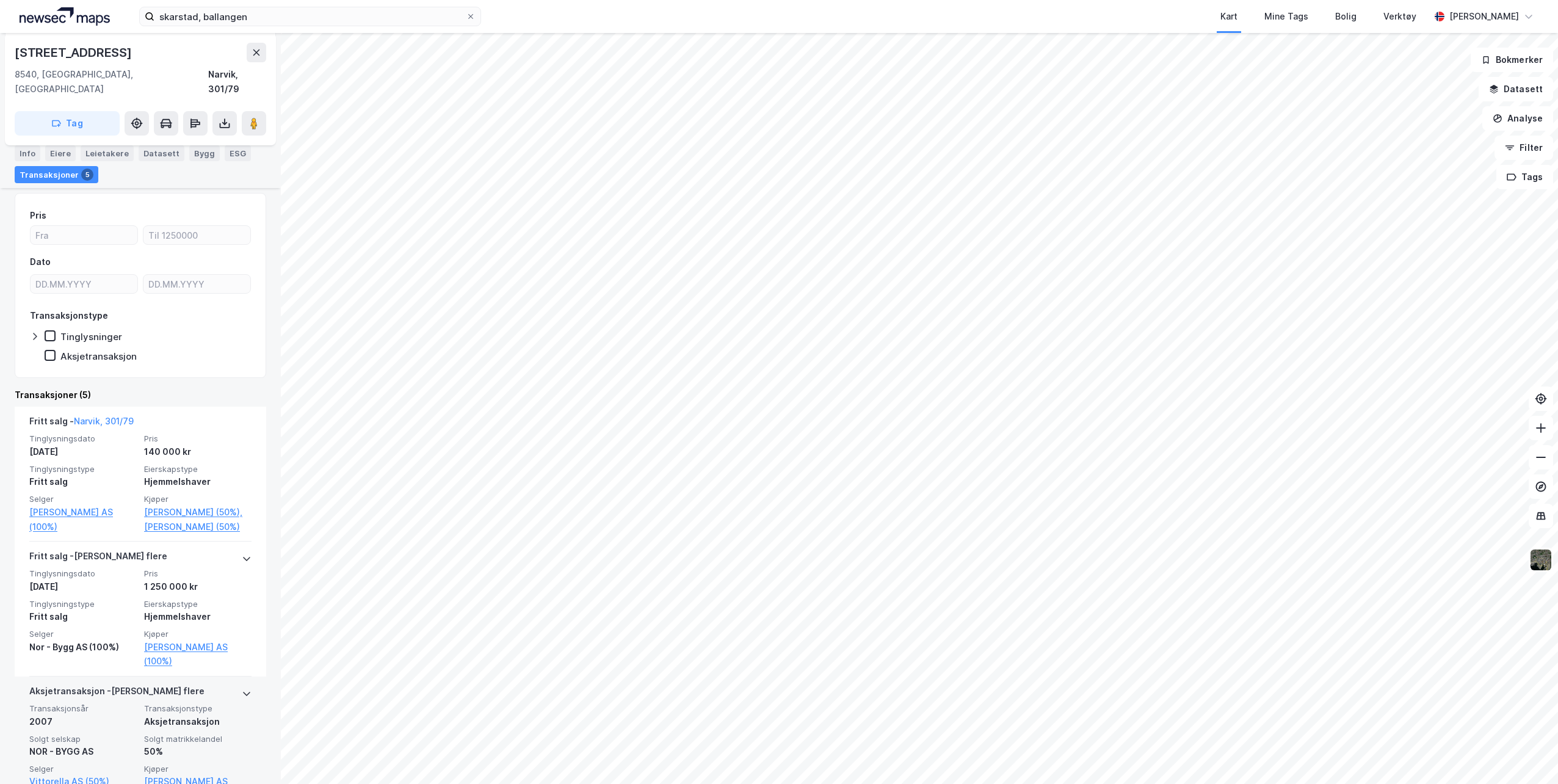
scroll to position [122, 0]
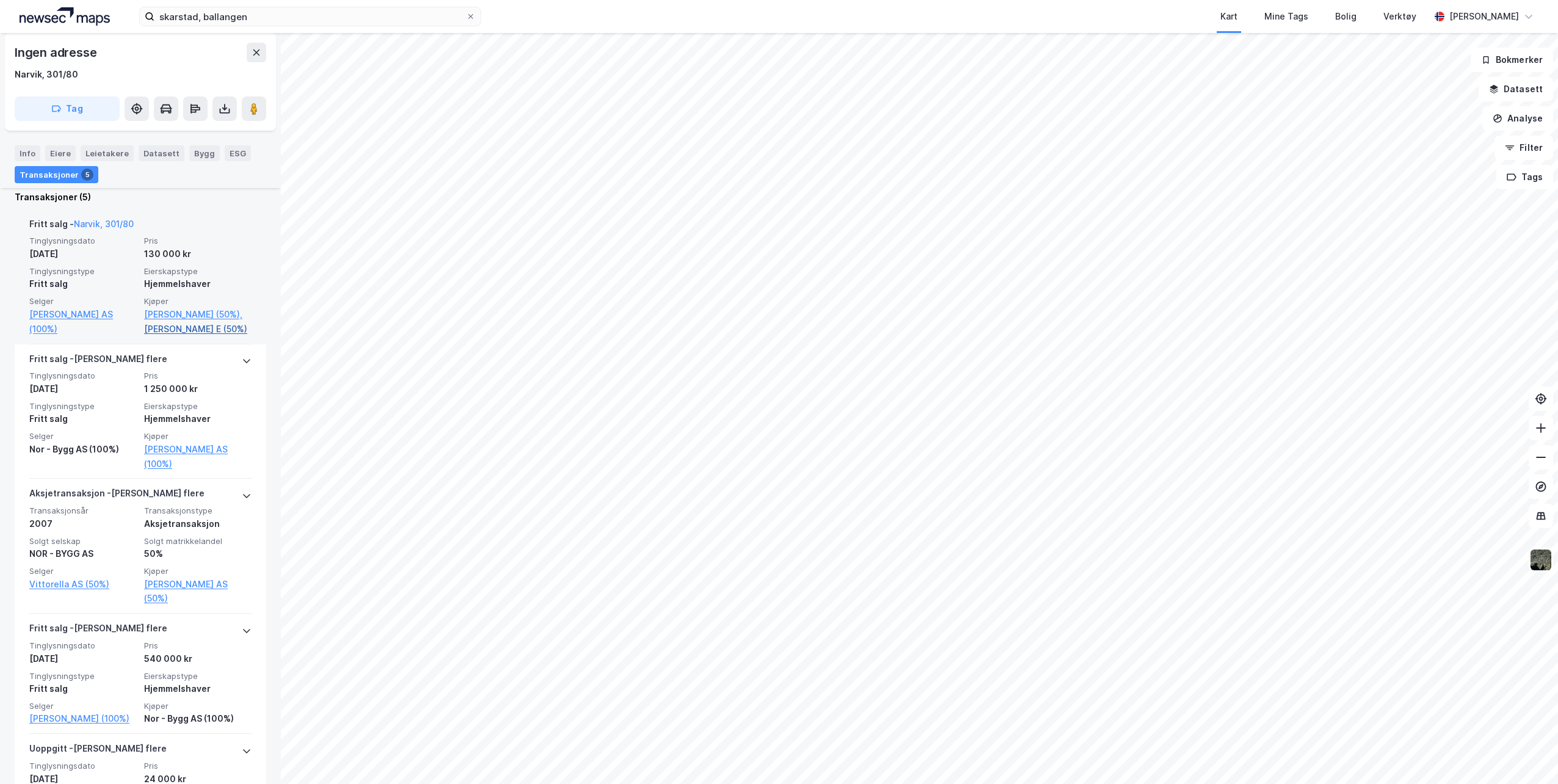
scroll to position [305, 0]
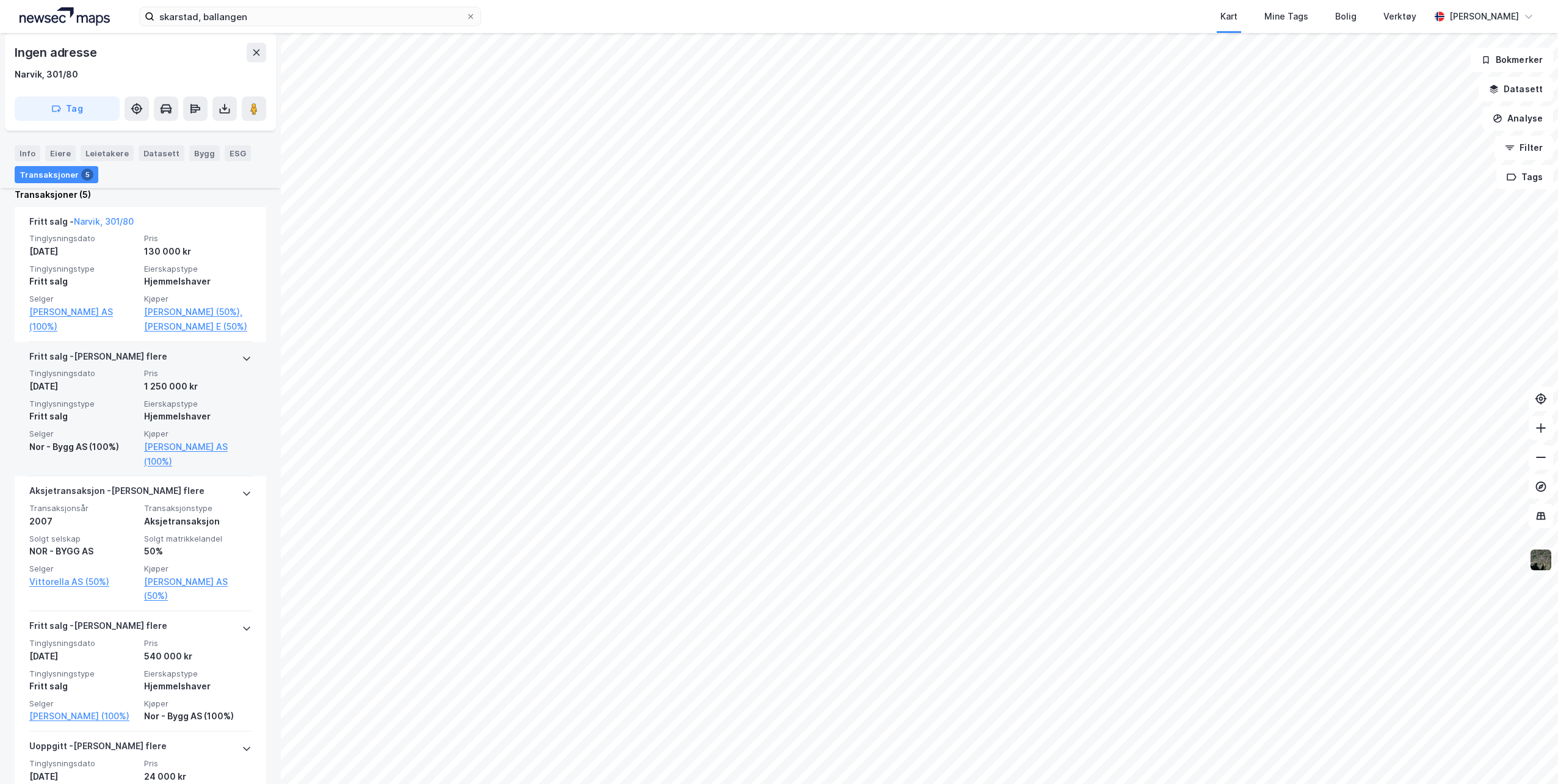
click at [242, 363] on icon at bounding box center [246, 358] width 10 height 10
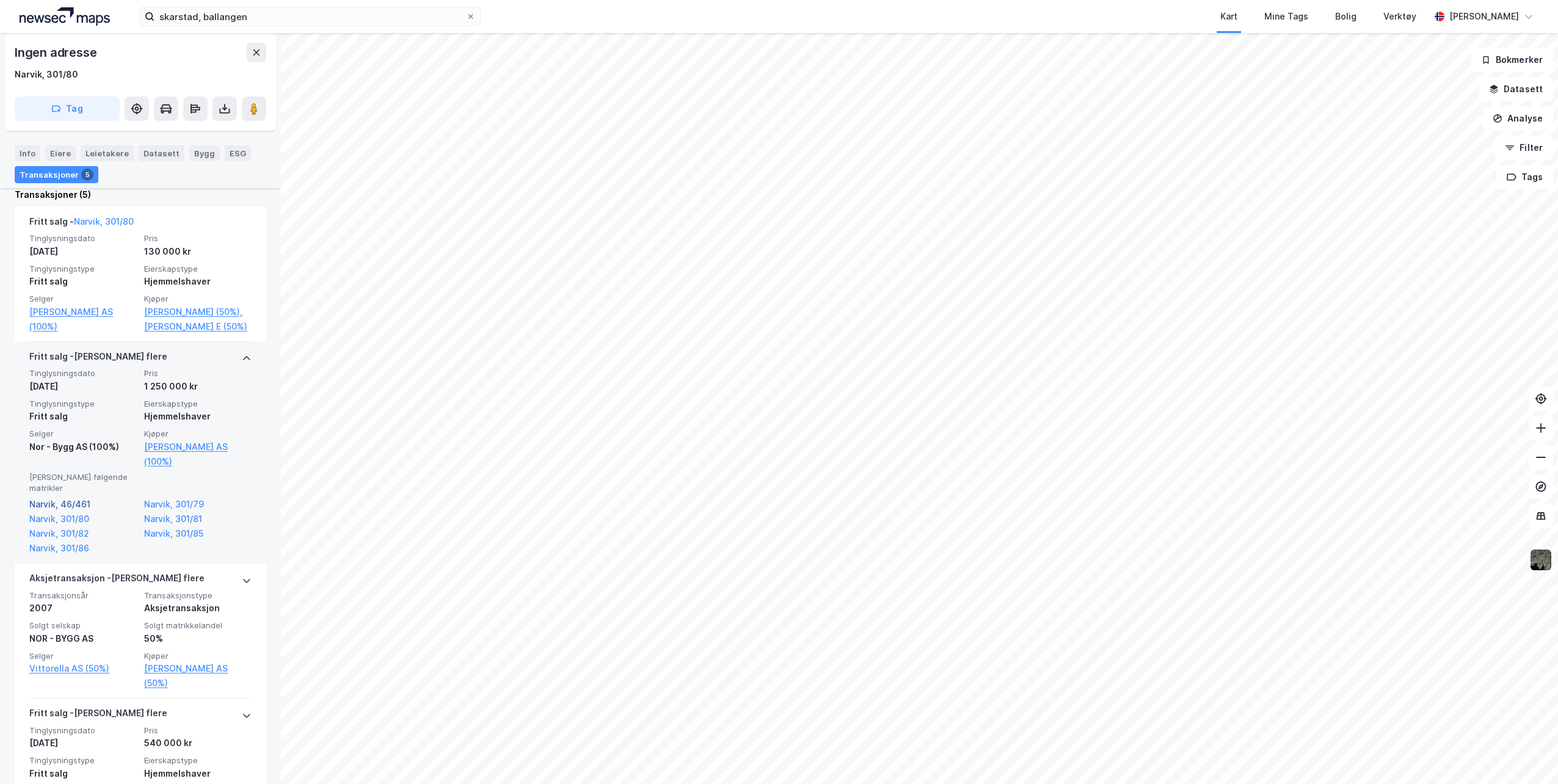
click at [73, 507] on link "Narvik, 46/461" at bounding box center [83, 504] width 108 height 15
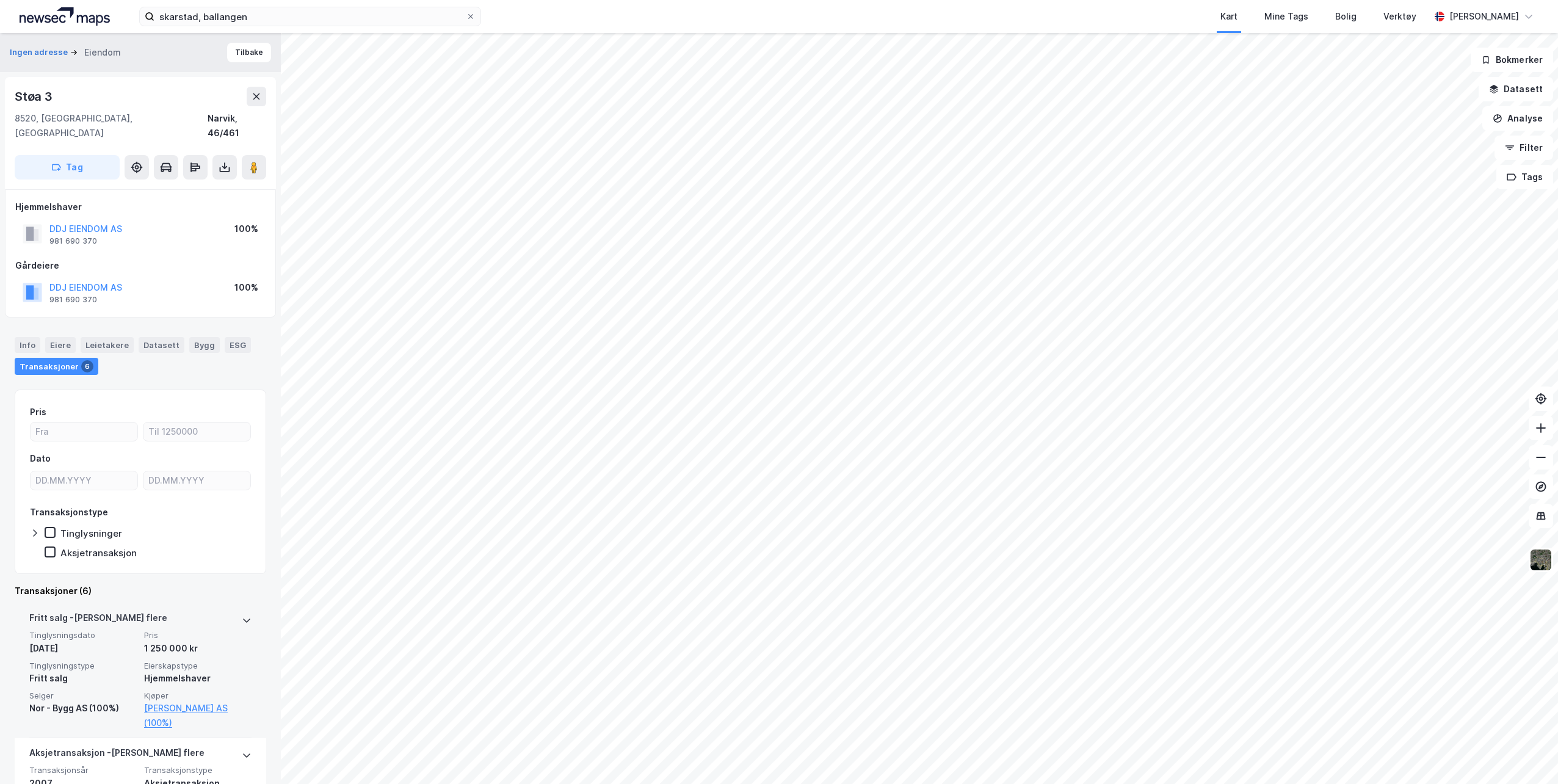
click at [242, 603] on div "[PERSON_NAME] flere Tinglysningsdato [DATE] Pris 1 250 000 kr Tinglysningstype …" at bounding box center [140, 671] width 251 height 135
click at [185, 759] on link "Narvik, 301/79" at bounding box center [197, 766] width 108 height 15
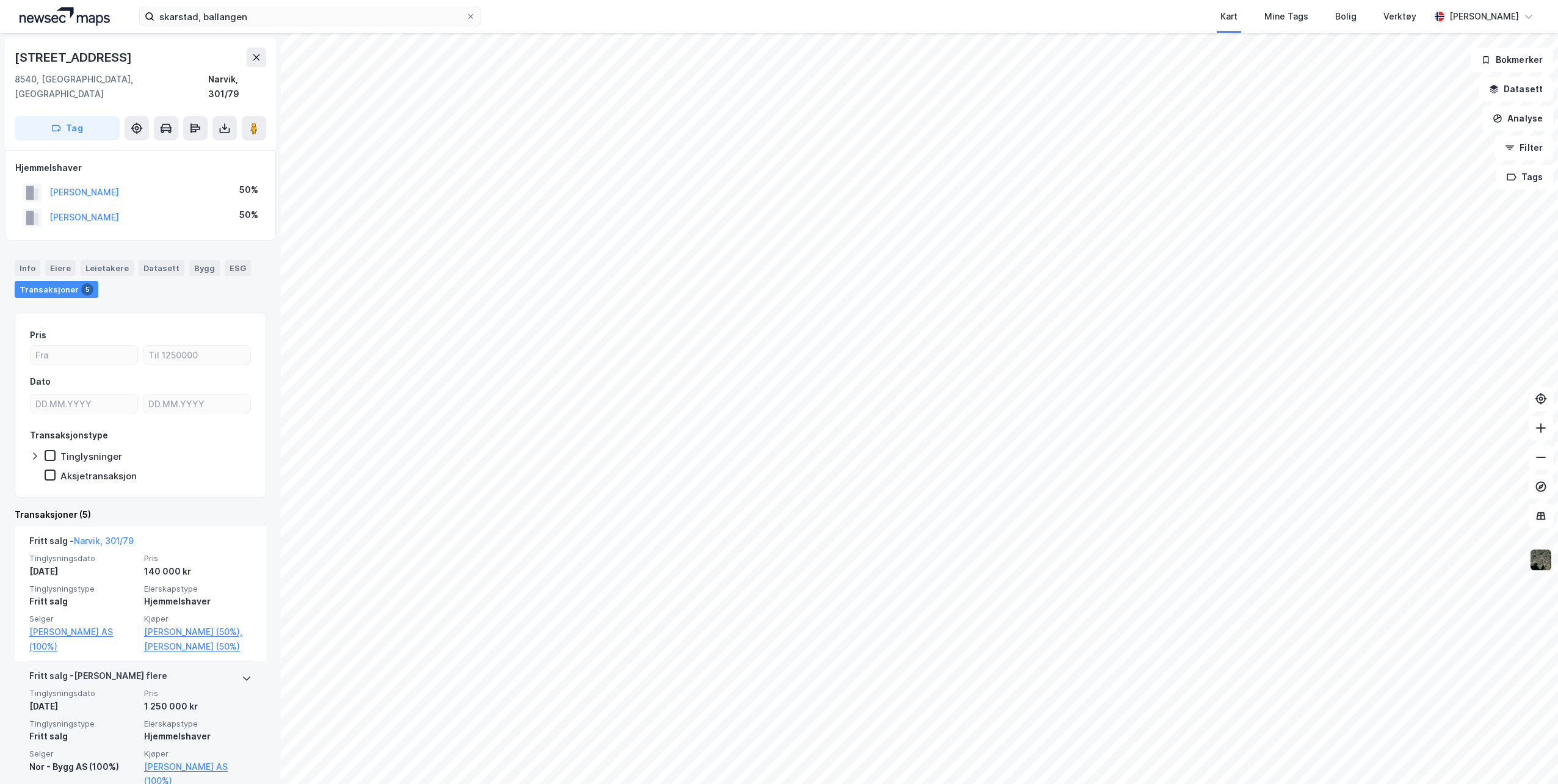
click at [243, 678] on icon at bounding box center [247, 679] width 8 height 4
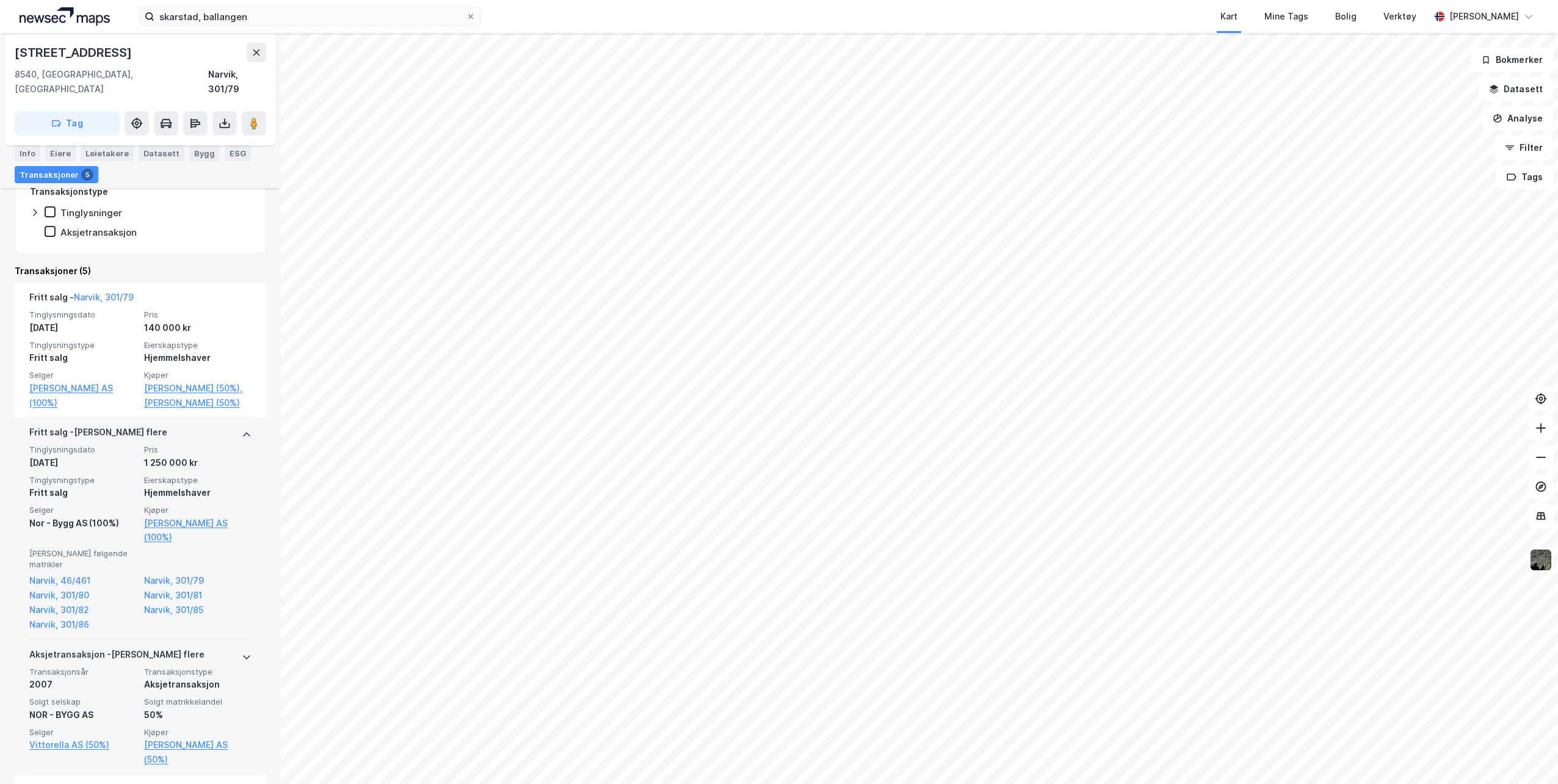
scroll to position [244, 0]
click at [177, 587] on link "Narvik, 301/81" at bounding box center [197, 594] width 108 height 15
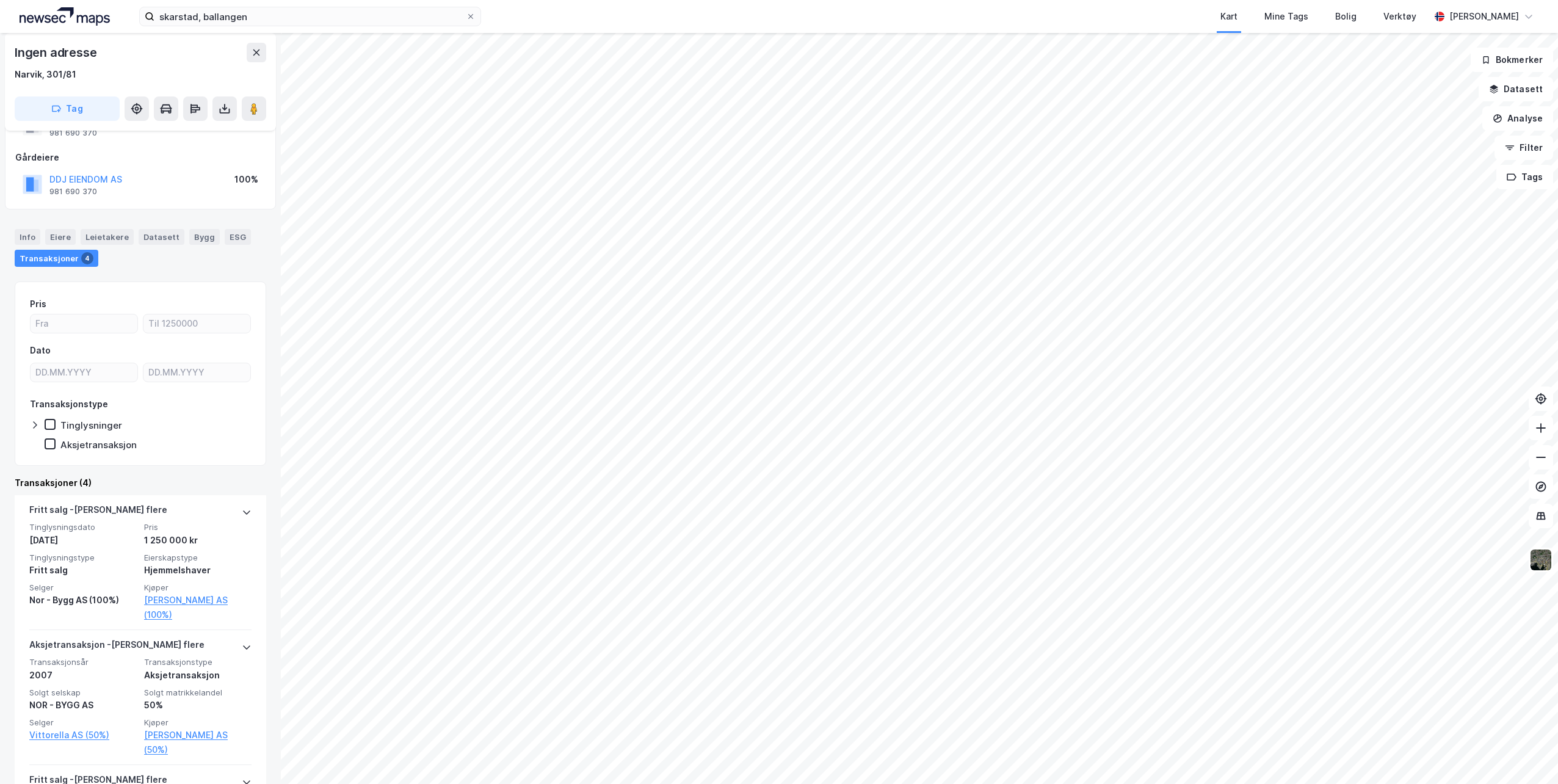
scroll to position [122, 0]
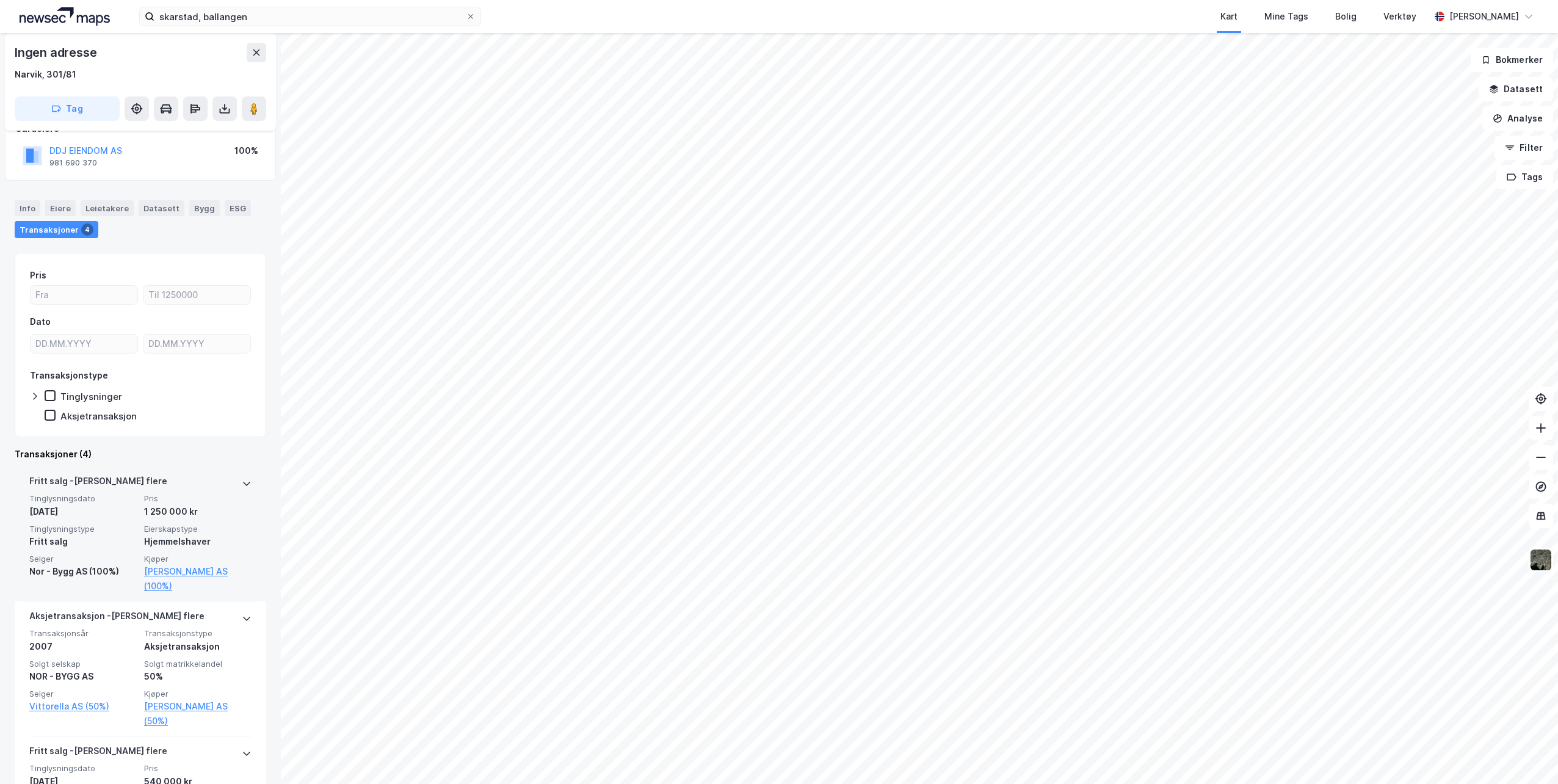
click at [242, 483] on icon at bounding box center [246, 483] width 10 height 10
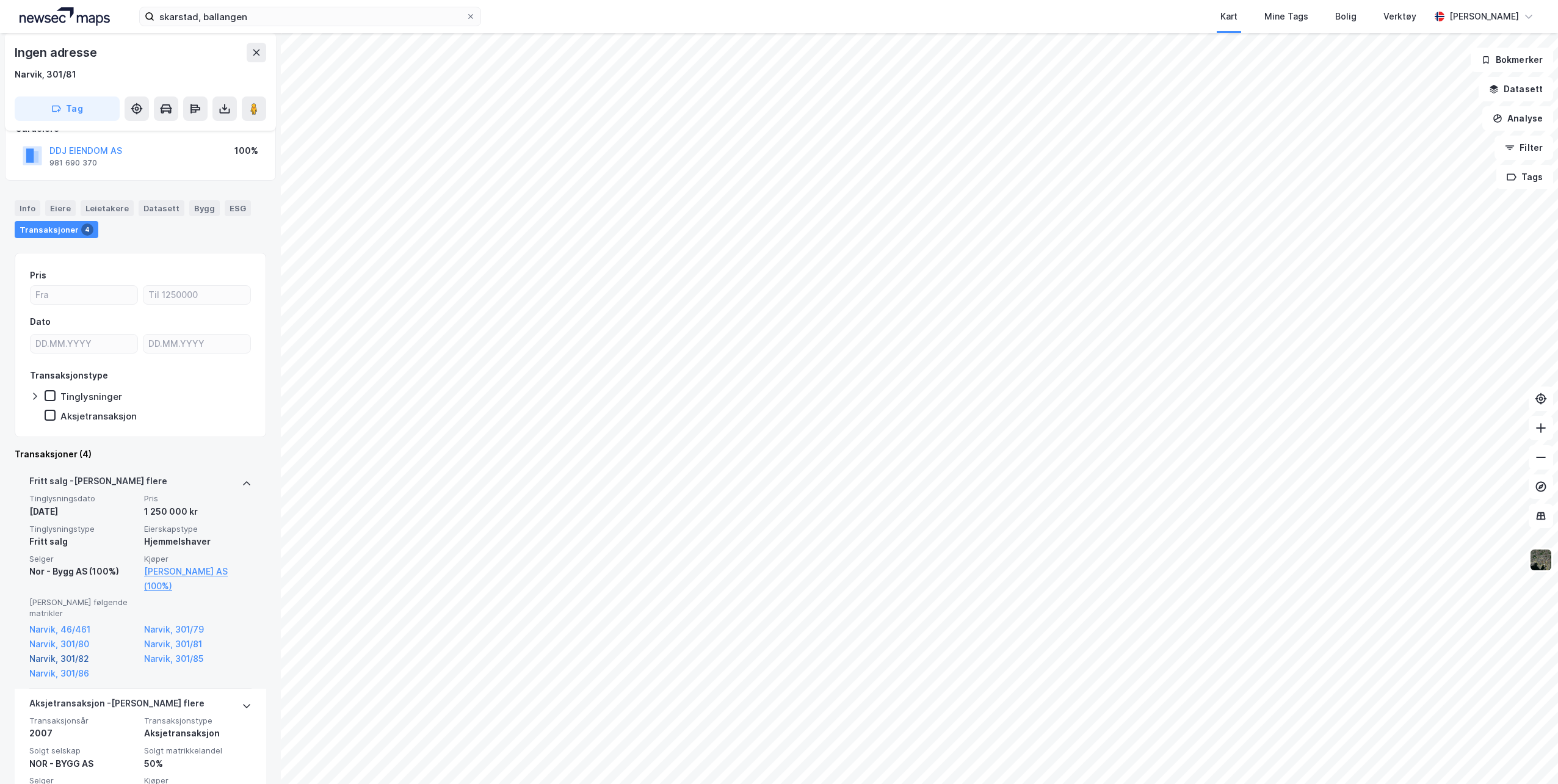
click at [76, 652] on link "Narvik, 301/82" at bounding box center [83, 659] width 108 height 15
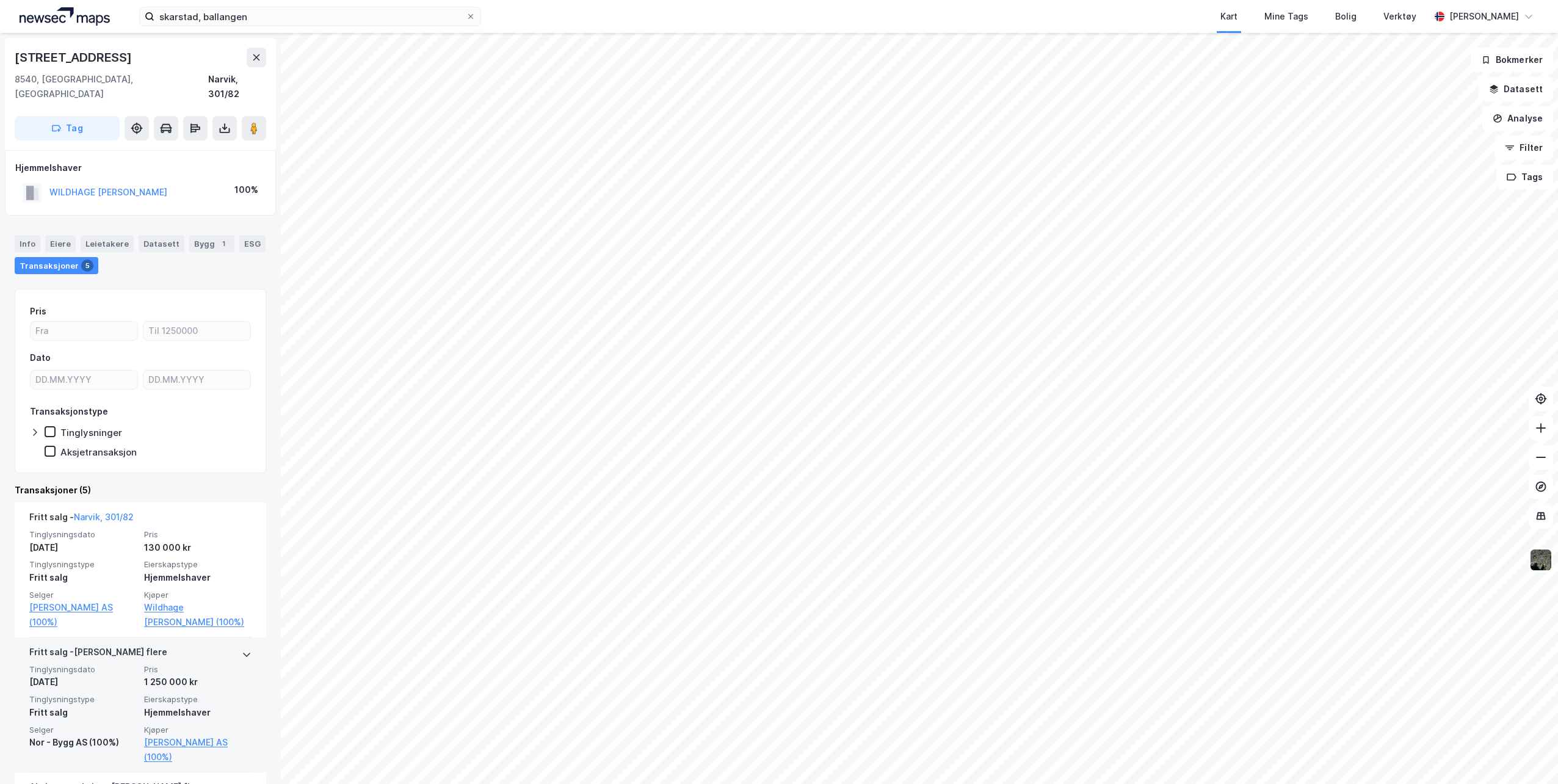
click at [242, 650] on icon at bounding box center [246, 654] width 10 height 10
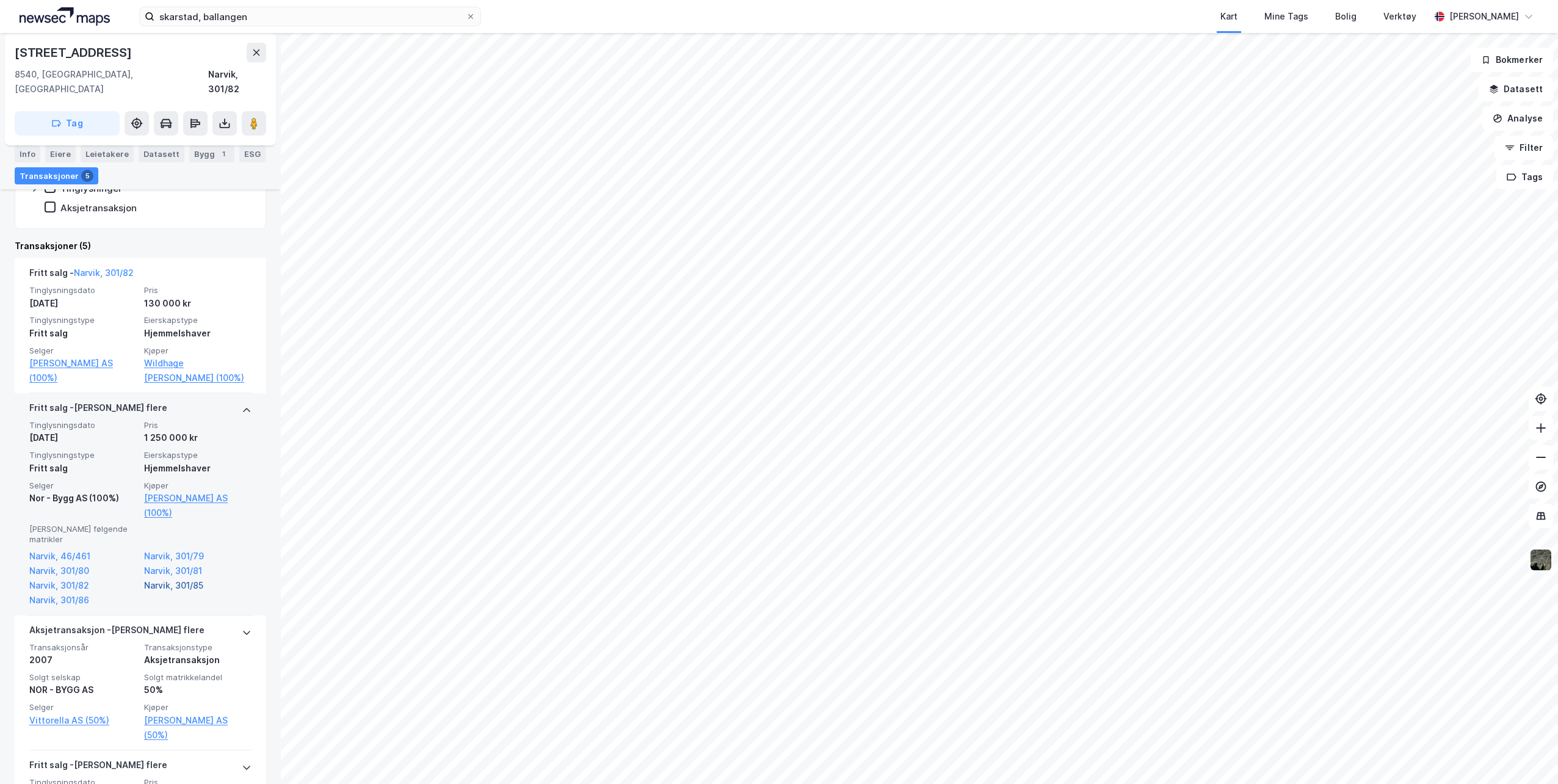
click at [187, 578] on link "Narvik, 301/85" at bounding box center [197, 585] width 108 height 15
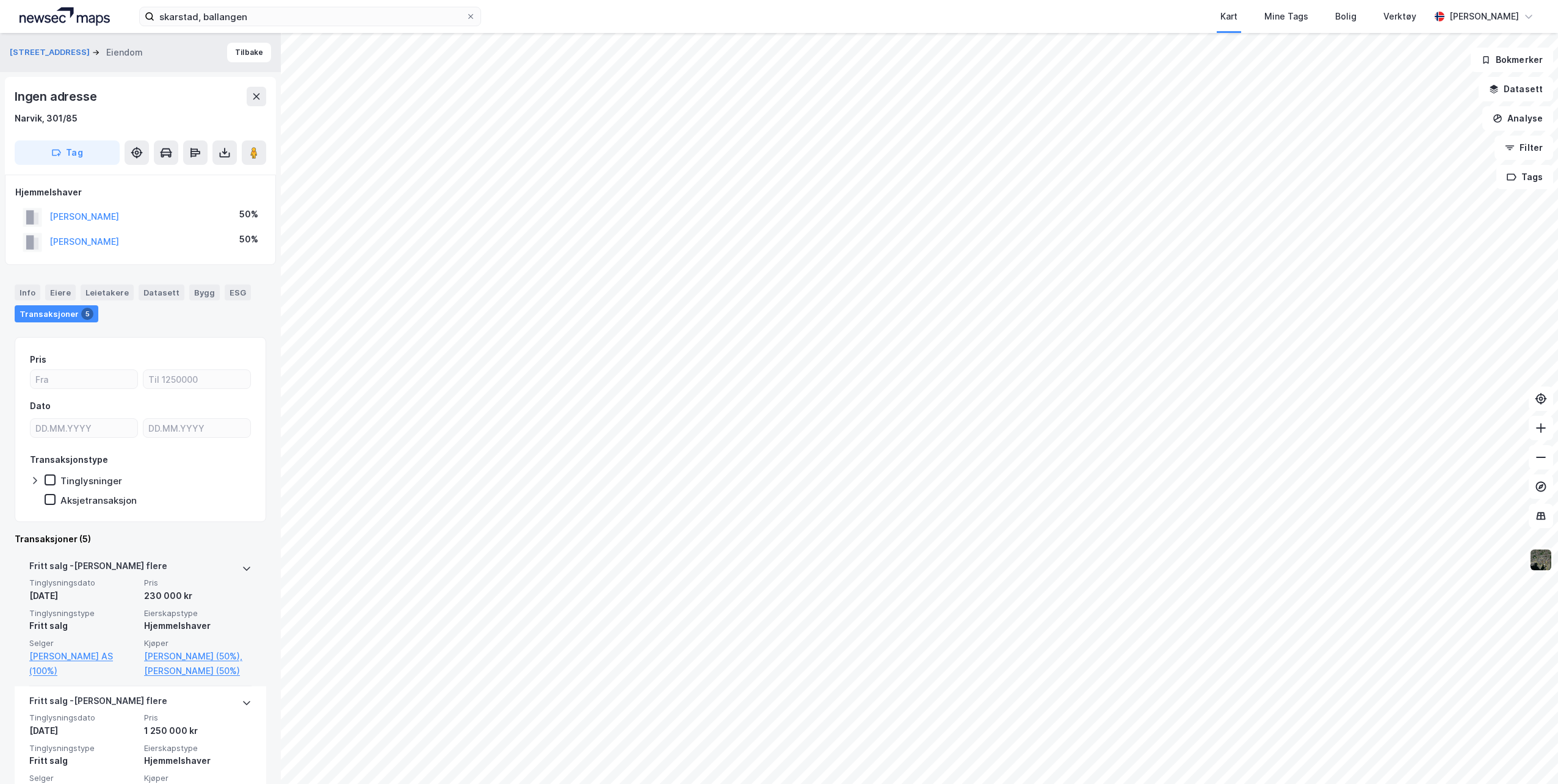
click at [243, 569] on icon at bounding box center [247, 568] width 8 height 4
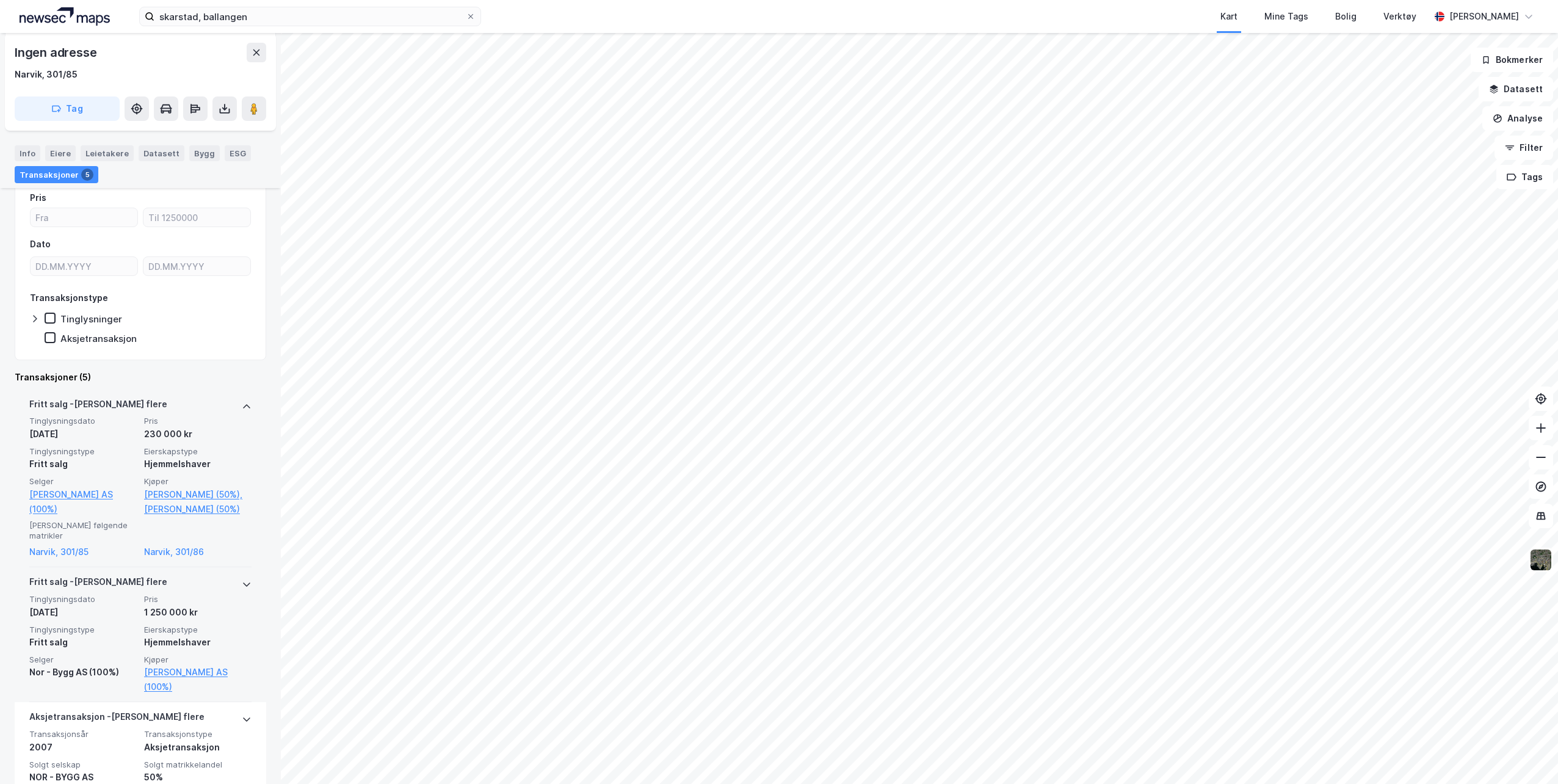
scroll to position [183, 0]
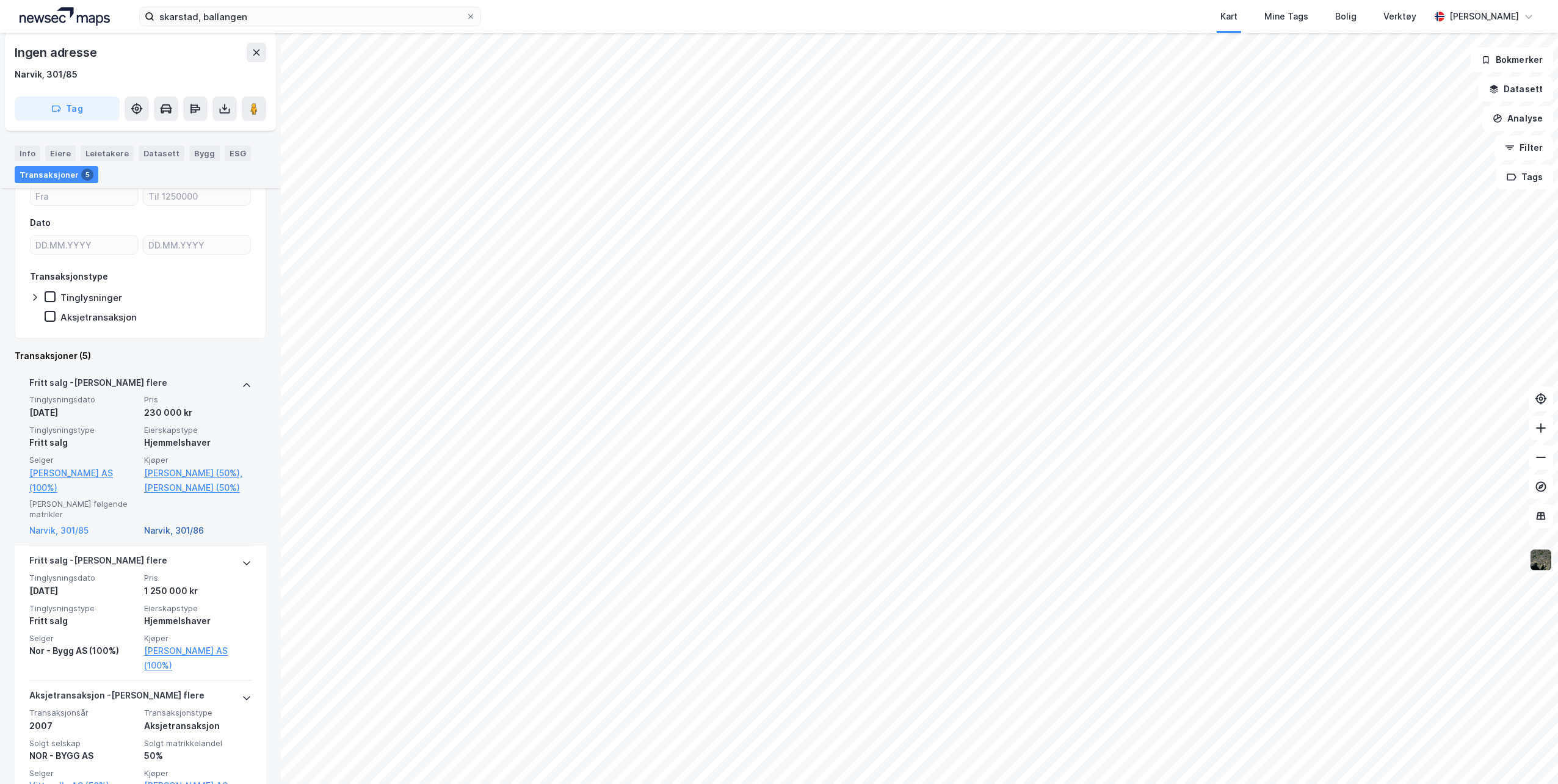
click at [194, 532] on link "Narvik, 301/86" at bounding box center [197, 530] width 108 height 15
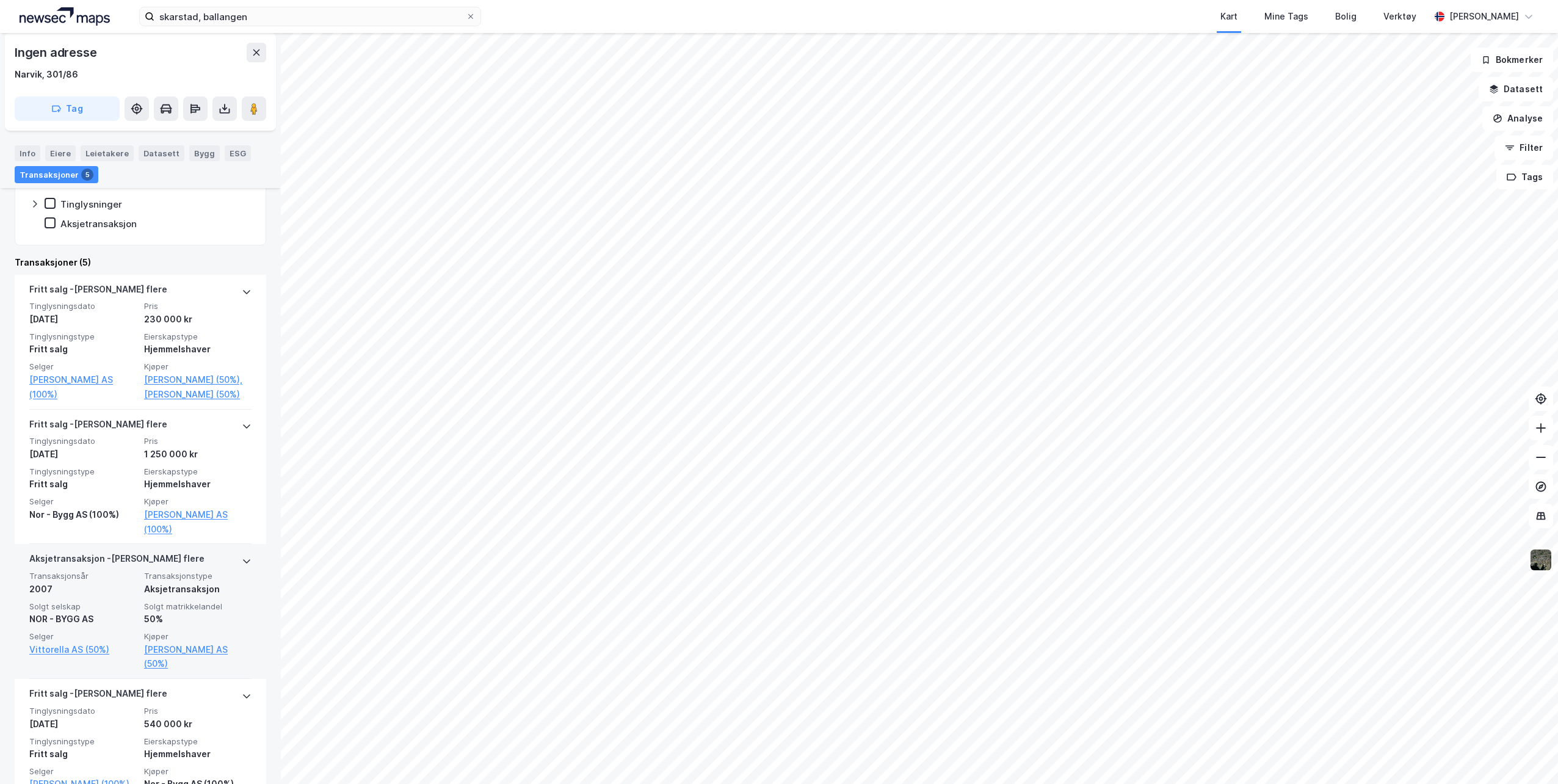
scroll to position [305, 0]
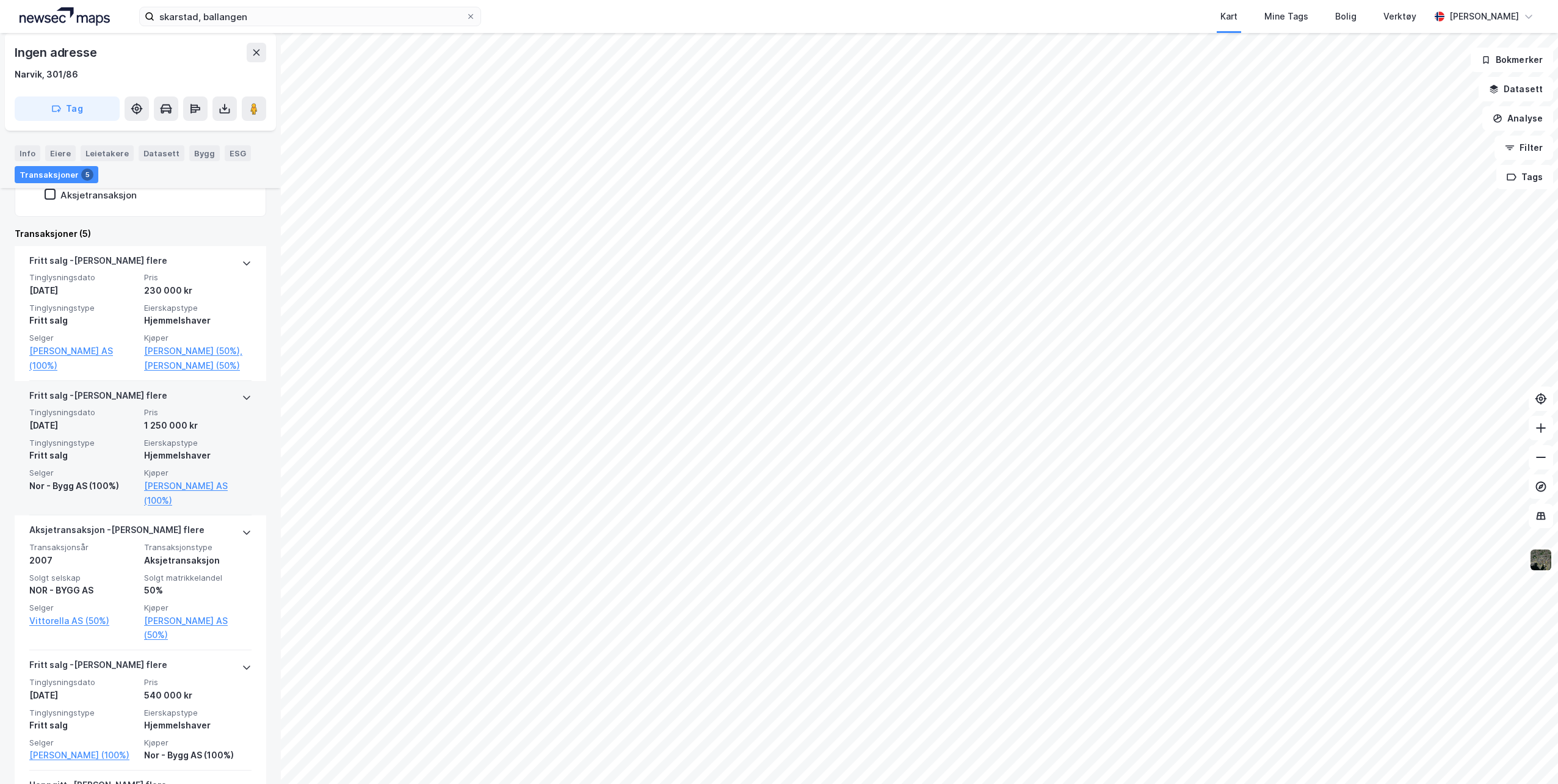
click at [242, 402] on icon at bounding box center [246, 397] width 10 height 10
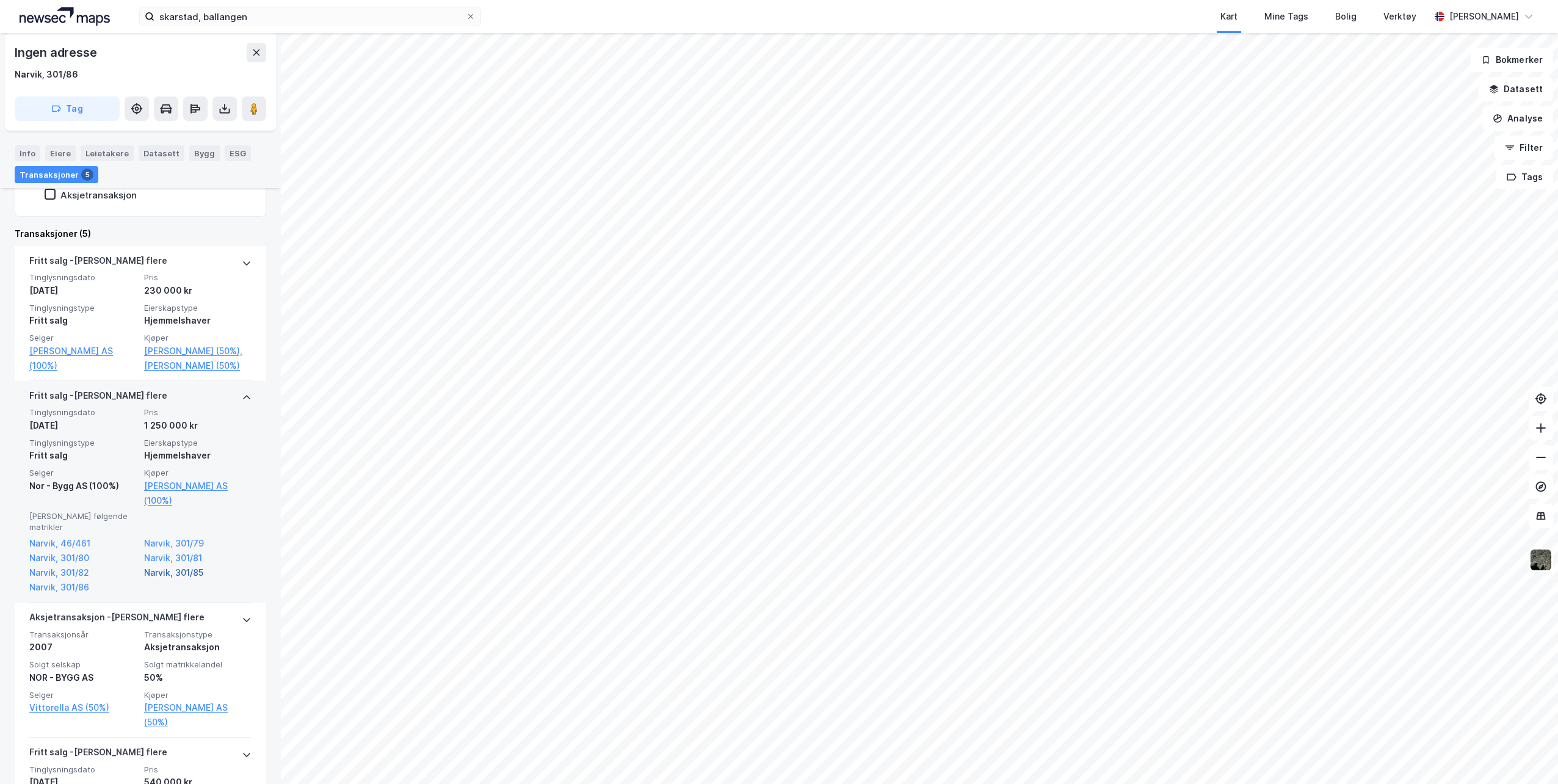
click at [152, 565] on link "Narvik, 301/85" at bounding box center [197, 572] width 108 height 15
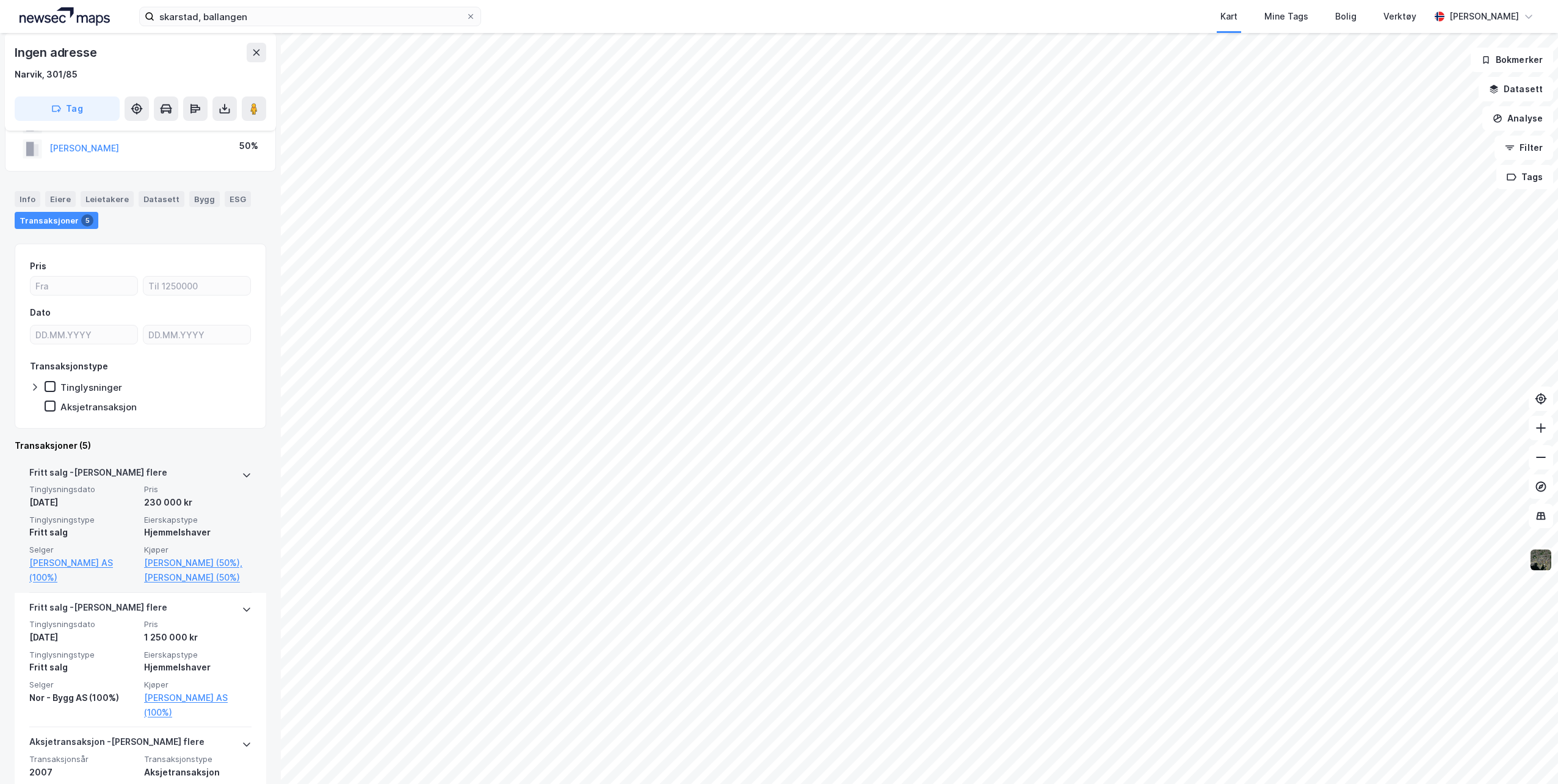
scroll to position [61, 0]
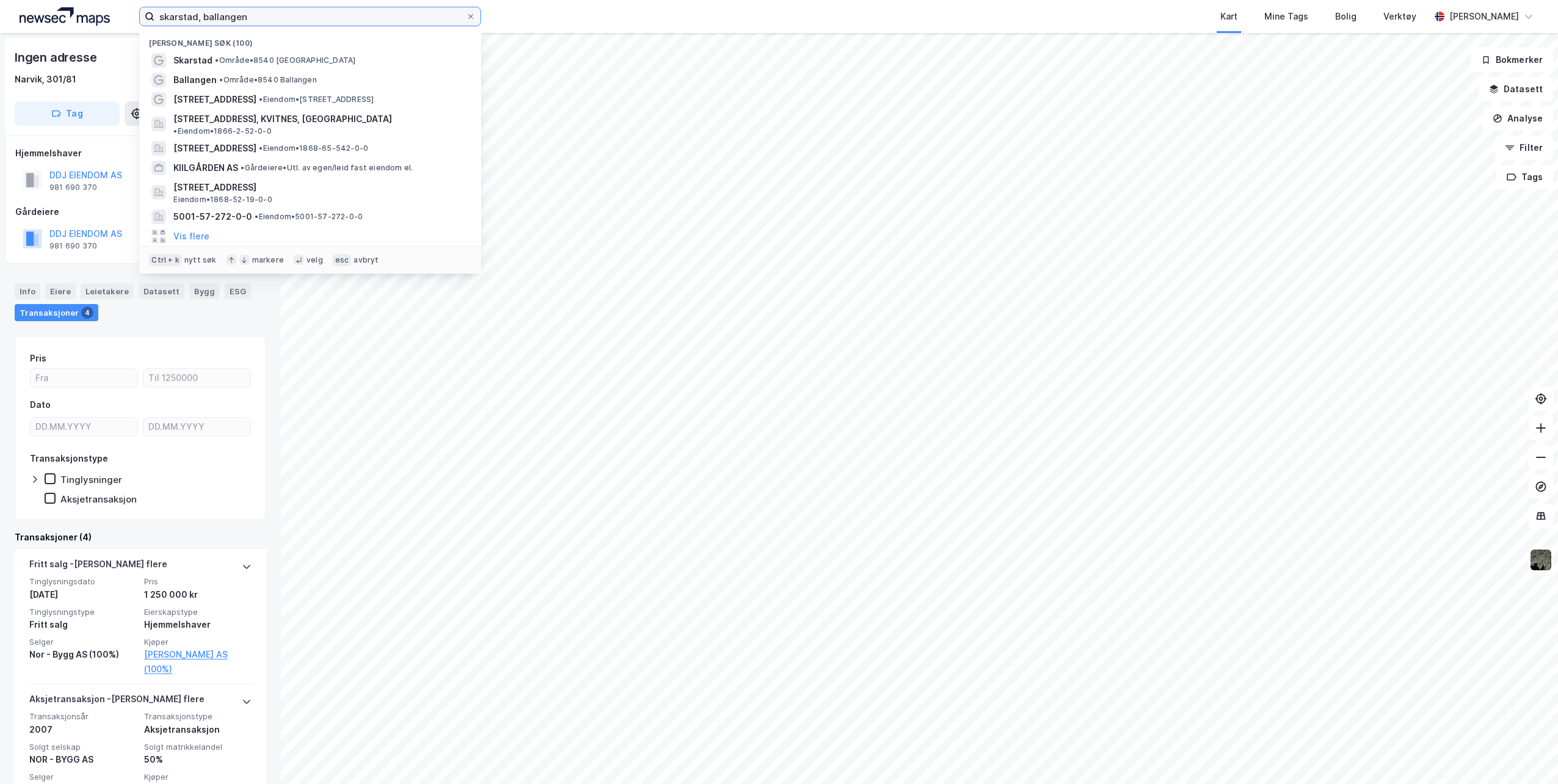
drag, startPoint x: 281, startPoint y: 18, endPoint x: 6, endPoint y: -4, distance: 275.9
click at [6, 0] on html "skarstad, ballangen Nylige søk (100) [GEOGRAPHIC_DATA] • Område • 8540 [GEOGRAP…" at bounding box center [779, 392] width 1558 height 784
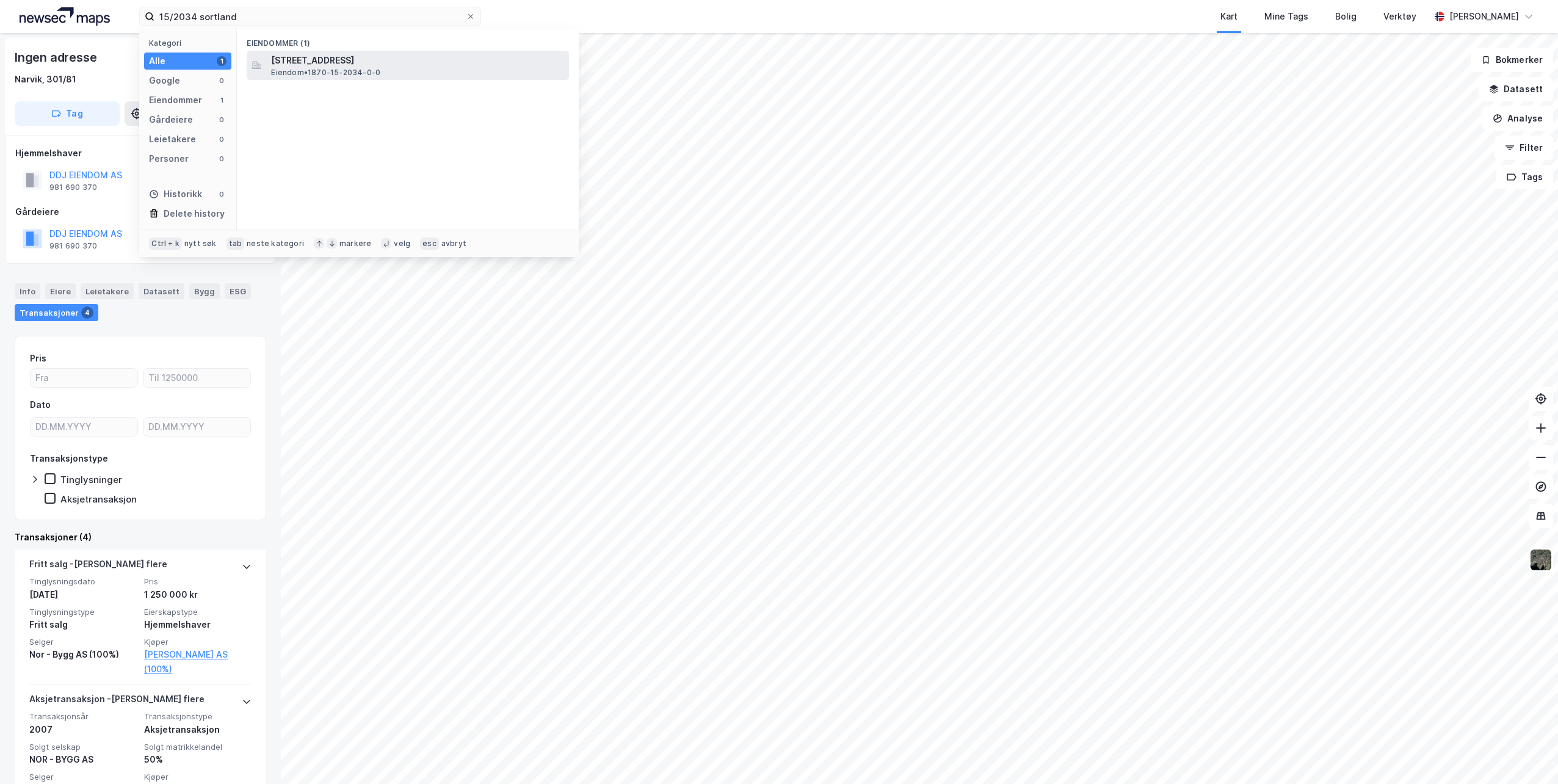
click at [304, 78] on div "[STREET_ADDRESS] • 1870-15-2034-0-0" at bounding box center [408, 66] width 323 height 29
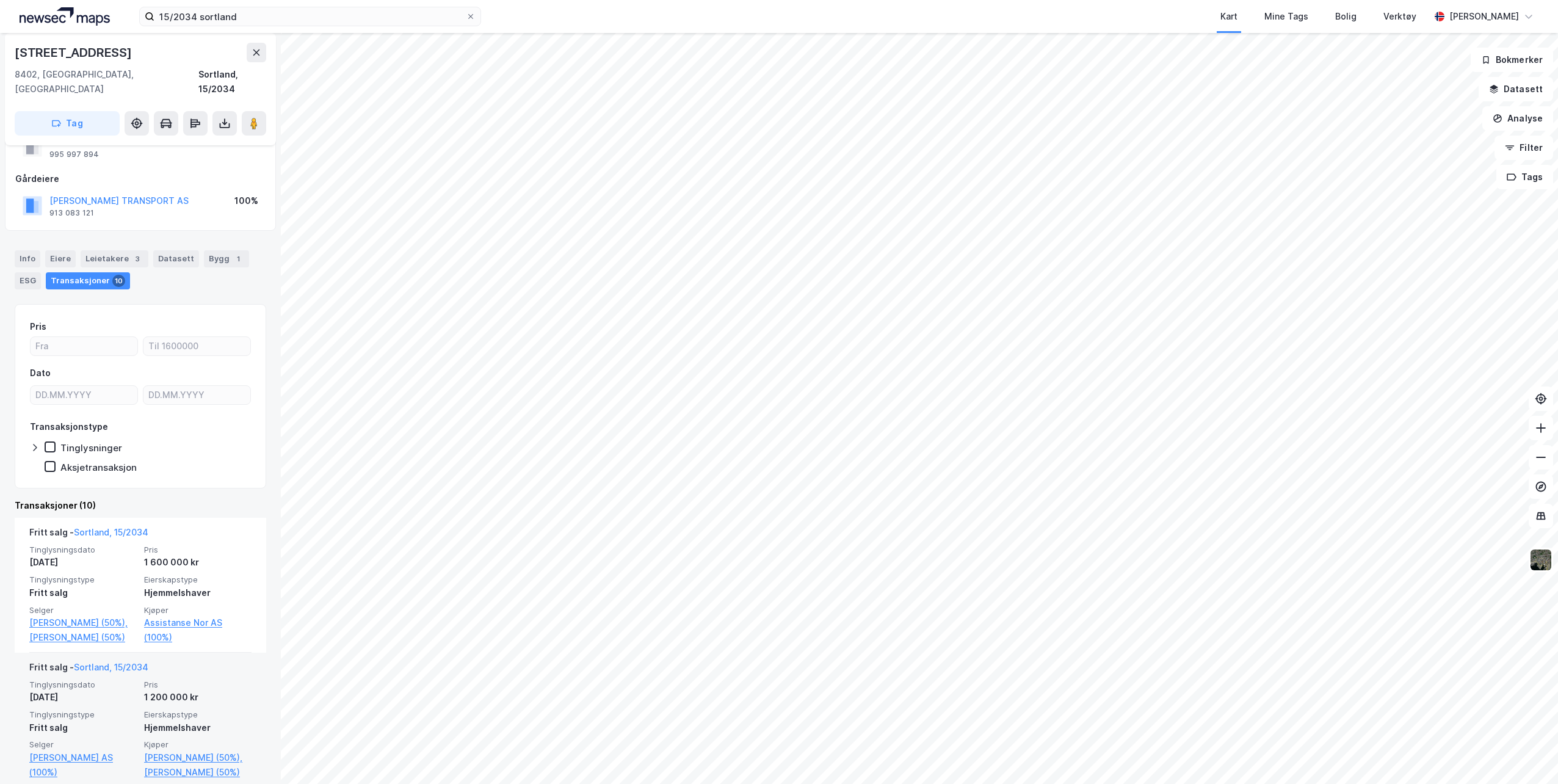
scroll to position [183, 0]
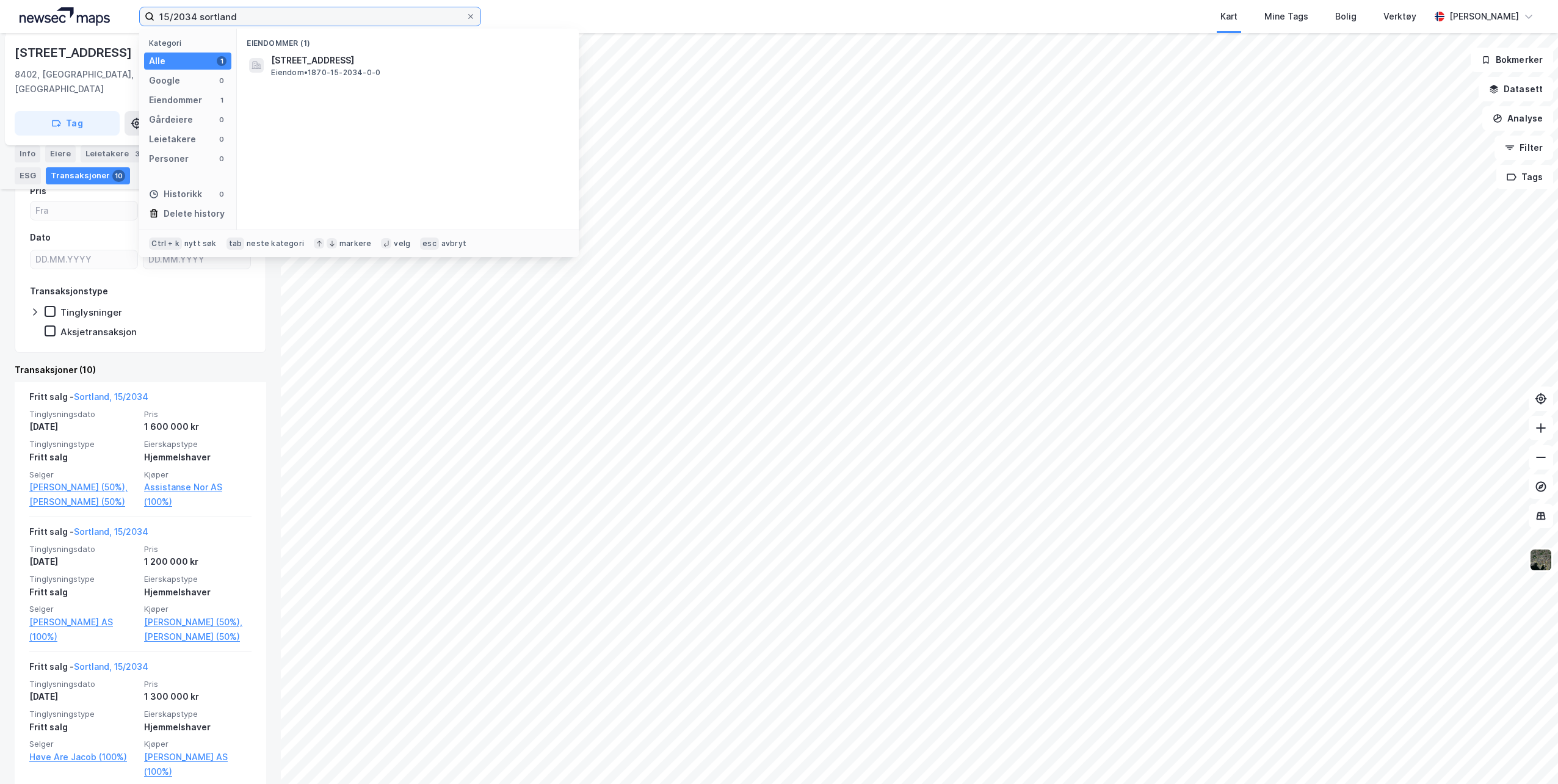
drag, startPoint x: 278, startPoint y: 8, endPoint x: 101, endPoint y: 3, distance: 177.1
click at [105, 5] on div "15/2034 sortland Kategori Alle 1 Google 0 Eiendommer 1 Gårdeiere 0 Leietakere 0…" at bounding box center [779, 17] width 1558 height 33
paste input "LENSMANNSVEIEN 8"
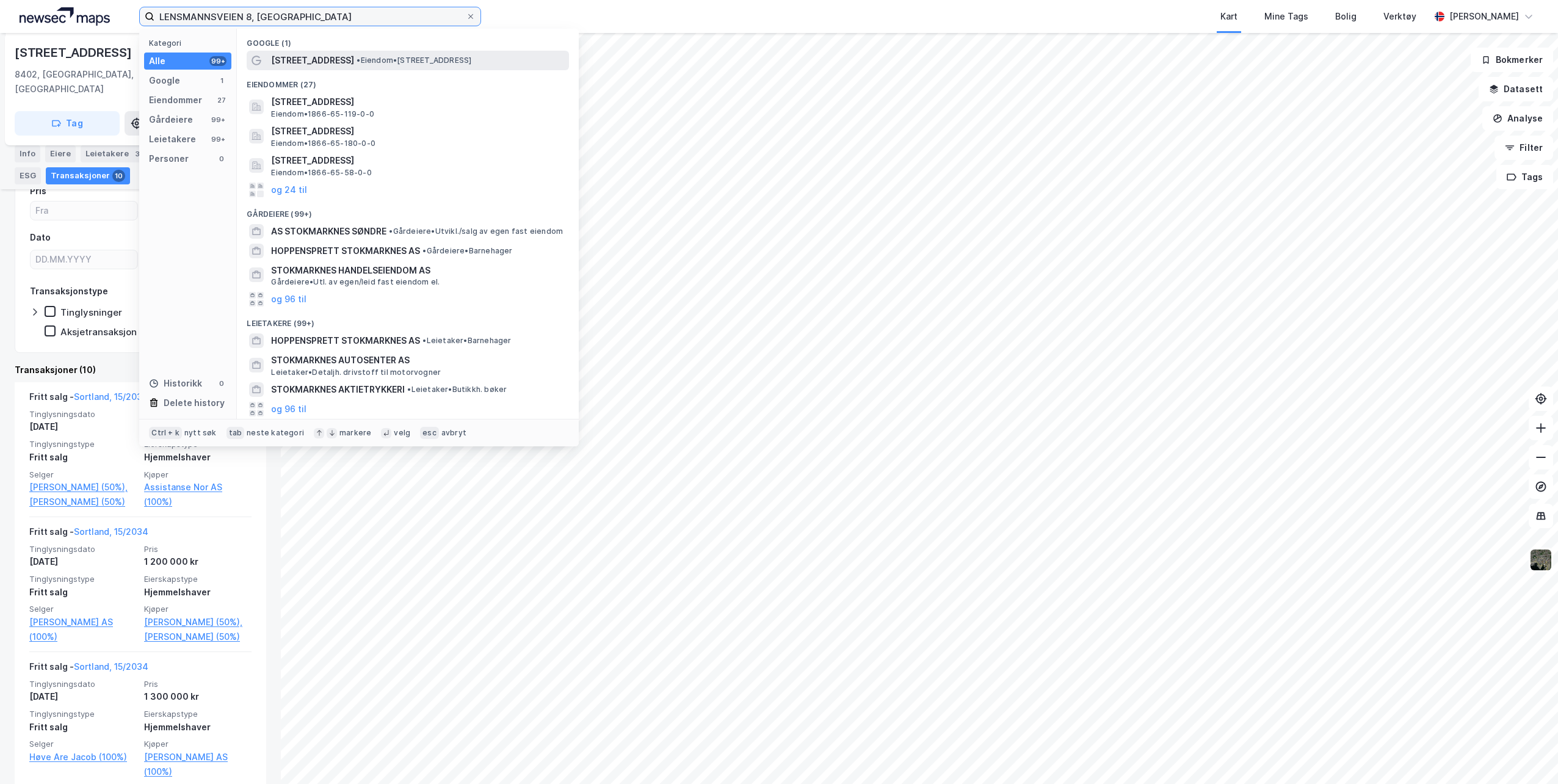
type input "LENSMANNSVEIEN 8, [GEOGRAPHIC_DATA]"
click at [323, 62] on span "[STREET_ADDRESS]" at bounding box center [312, 60] width 83 height 15
